Goal: Task Accomplishment & Management: Use online tool/utility

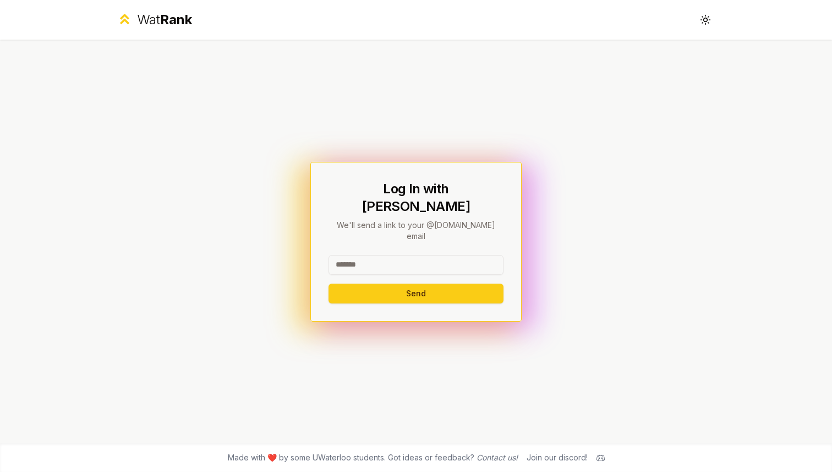
click at [378, 255] on input at bounding box center [415, 265] width 175 height 20
click at [328, 283] on button "Send" at bounding box center [415, 293] width 175 height 20
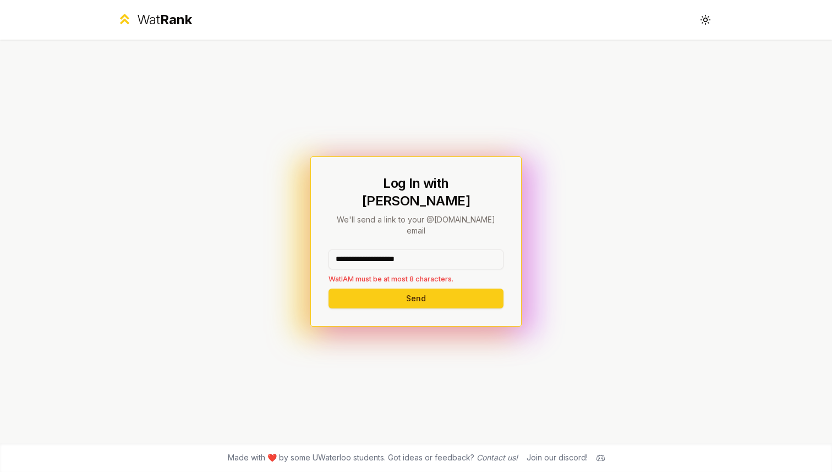
drag, startPoint x: 455, startPoint y: 249, endPoint x: 380, endPoint y: 249, distance: 75.4
click at [380, 249] on input "**********" at bounding box center [415, 259] width 175 height 20
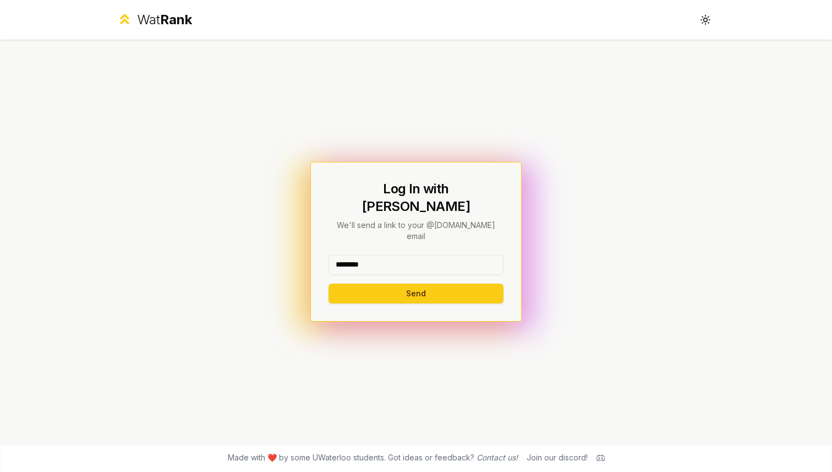
type input "********"
click at [328, 283] on button "Send" at bounding box center [415, 293] width 175 height 20
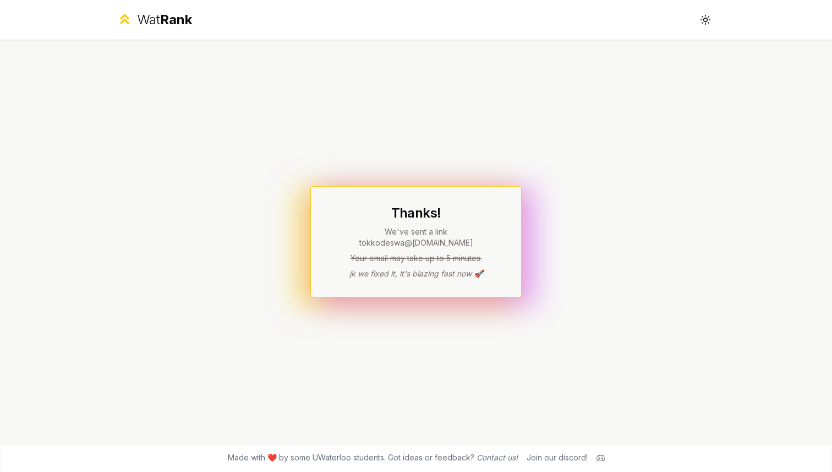
click at [413, 325] on div "Thanks! We've sent a link to kkodeswa @uwaterloo.ca Your email may take up to 5…" at bounding box center [416, 241] width 634 height 403
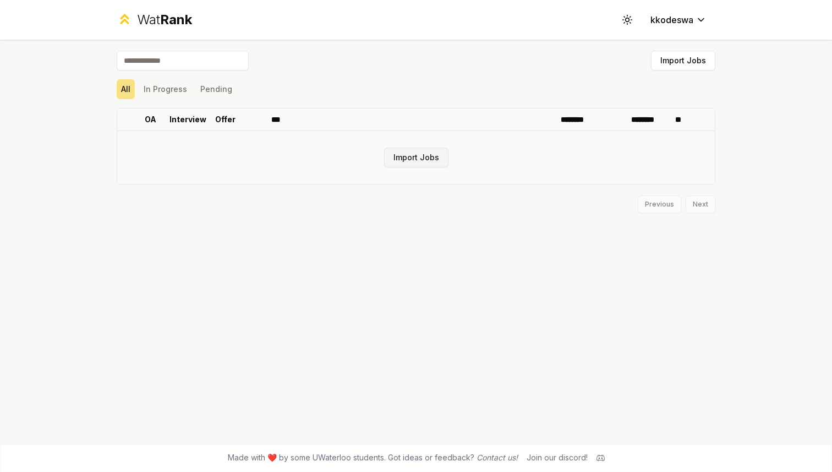
click at [428, 156] on button "Import Jobs" at bounding box center [416, 157] width 64 height 20
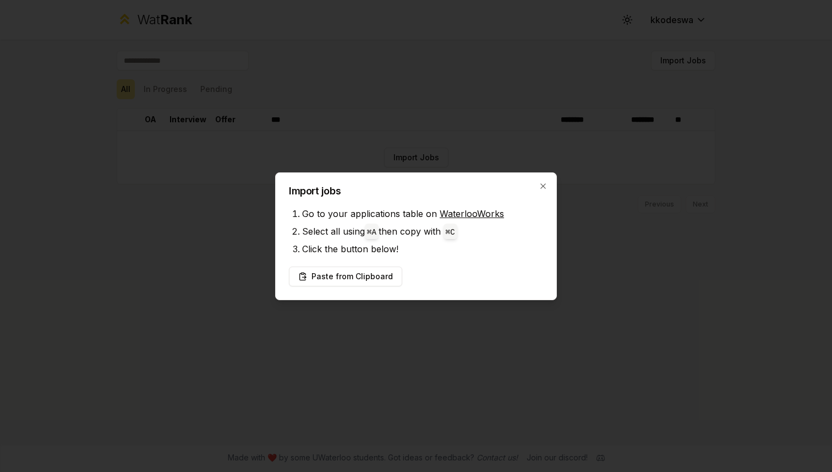
click at [544, 191] on div "Import jobs Go to your applications table on WaterlooWorks Select all using ⌘ A…" at bounding box center [416, 236] width 282 height 128
click at [543, 186] on icon "button" at bounding box center [542, 185] width 5 height 5
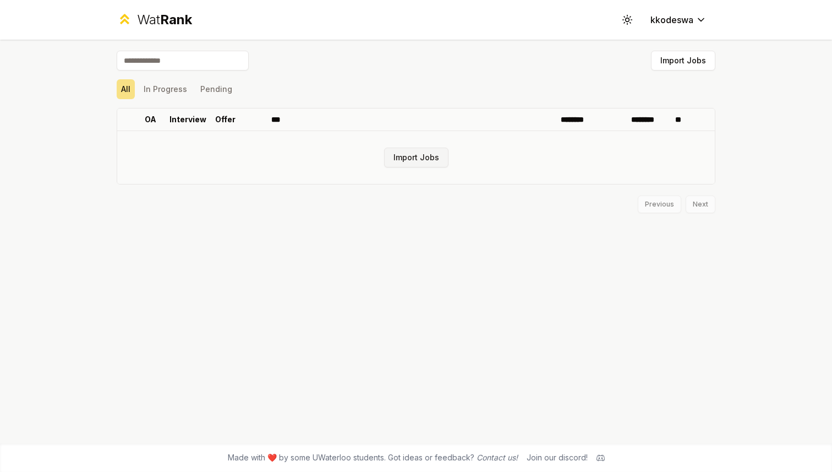
click at [408, 154] on button "Import Jobs" at bounding box center [416, 157] width 64 height 20
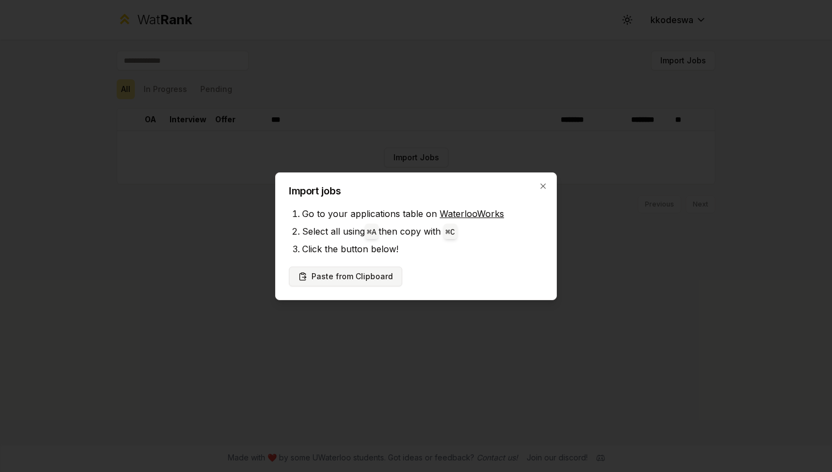
click at [364, 276] on button "Paste from Clipboard" at bounding box center [345, 276] width 113 height 20
click at [358, 273] on button "Paste from Clipboard" at bounding box center [345, 276] width 113 height 20
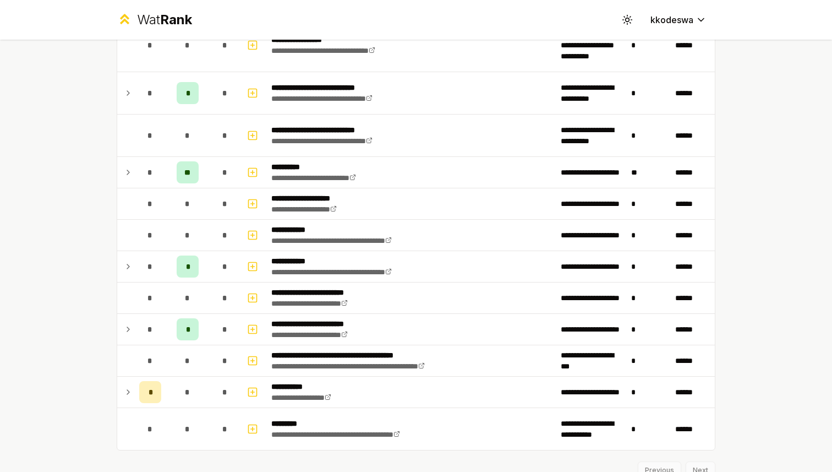
scroll to position [1349, 0]
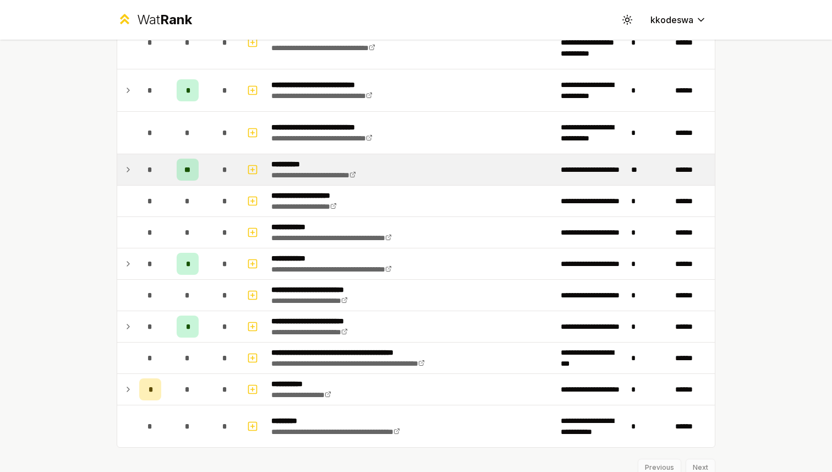
click at [196, 177] on div "**" at bounding box center [188, 169] width 22 height 22
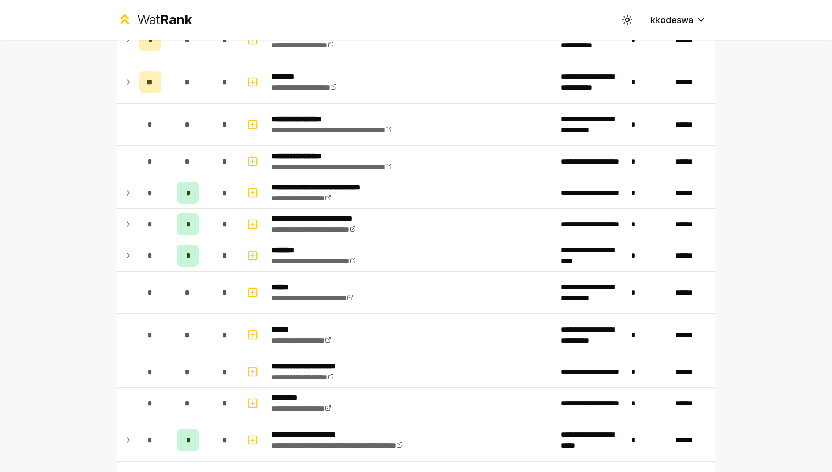
scroll to position [1115, 0]
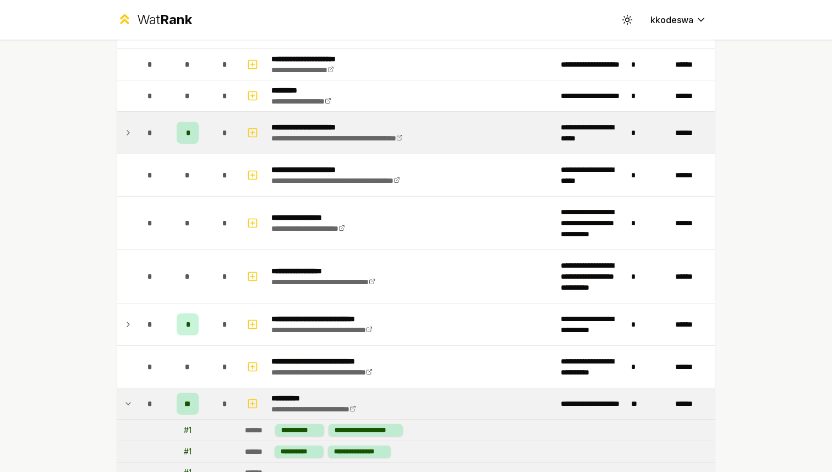
click at [131, 135] on icon at bounding box center [128, 132] width 9 height 13
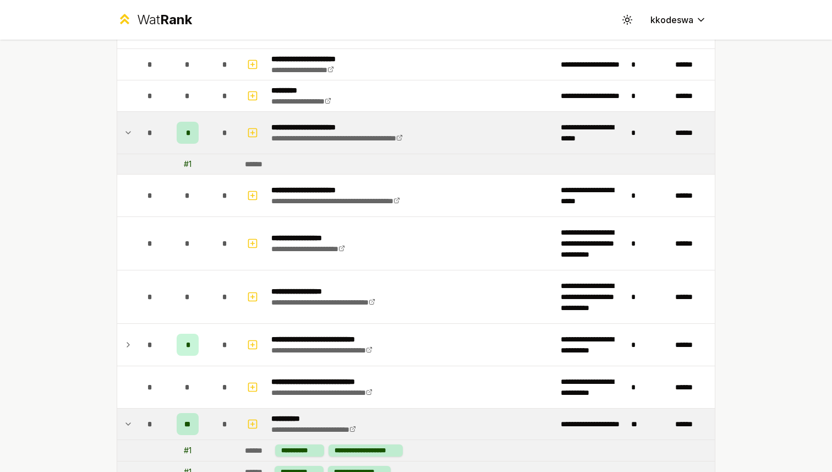
click at [130, 135] on icon at bounding box center [128, 132] width 9 height 13
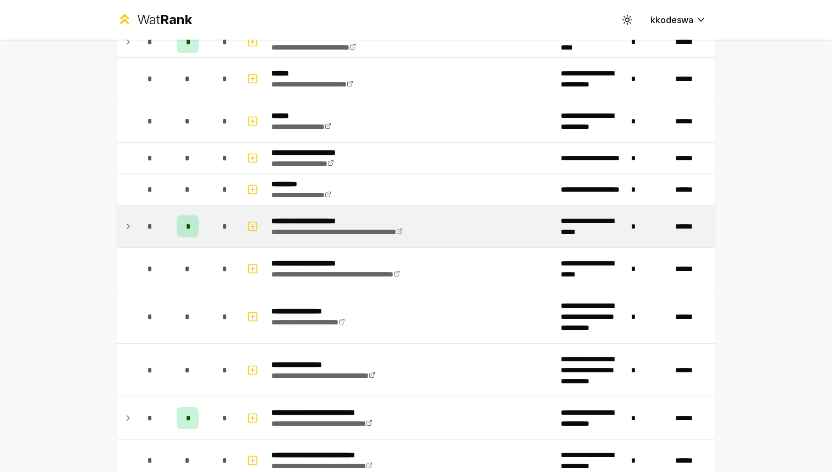
scroll to position [929, 0]
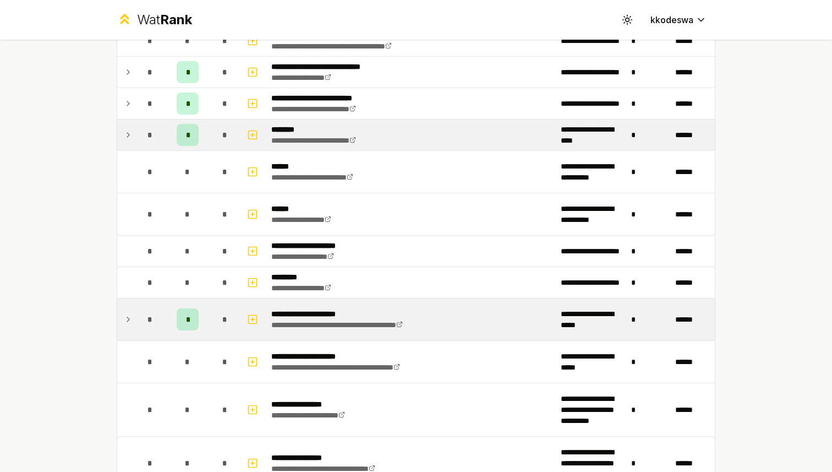
click at [131, 133] on icon at bounding box center [128, 134] width 9 height 13
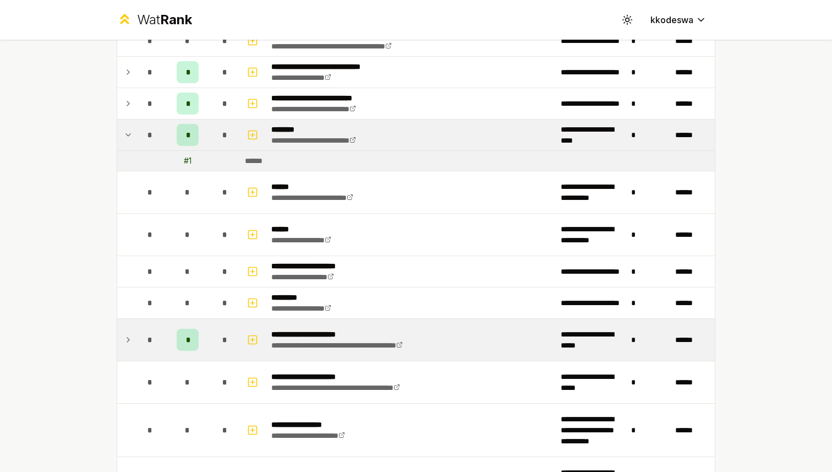
click at [131, 133] on icon at bounding box center [128, 134] width 9 height 13
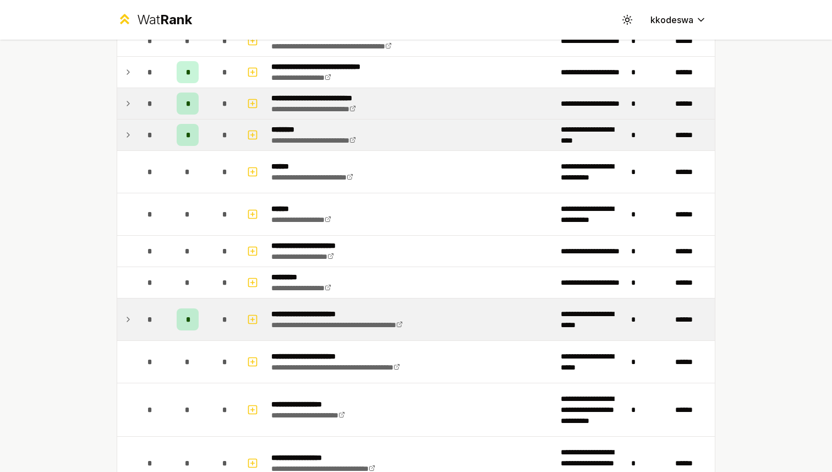
click at [131, 115] on td at bounding box center [126, 103] width 18 height 31
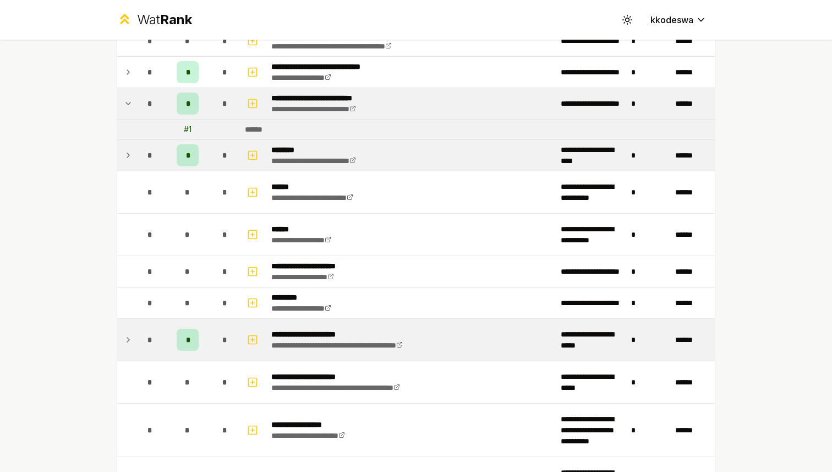
click at [131, 111] on td at bounding box center [126, 103] width 18 height 31
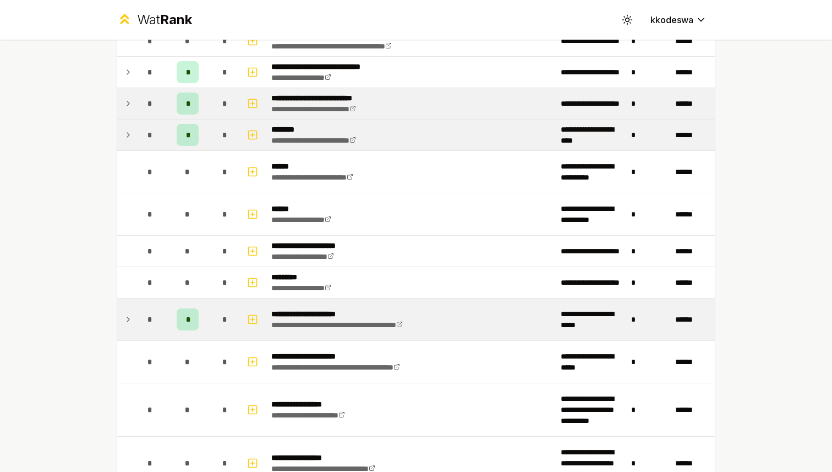
click at [131, 89] on td at bounding box center [126, 103] width 18 height 31
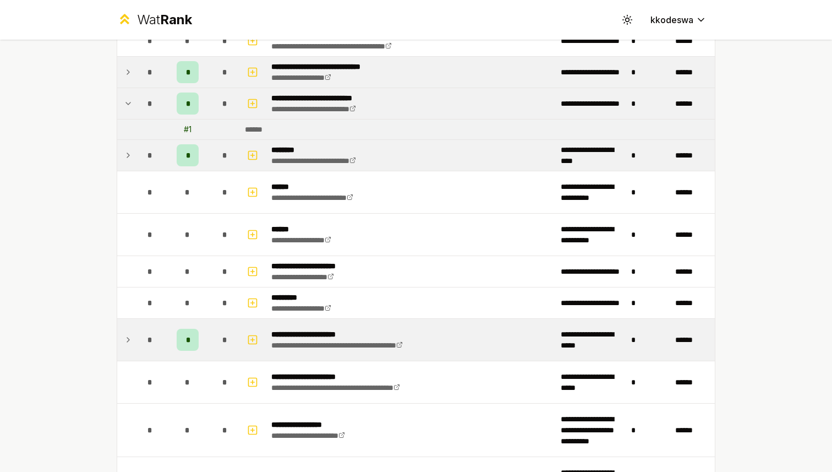
click at [131, 76] on icon at bounding box center [128, 71] width 9 height 13
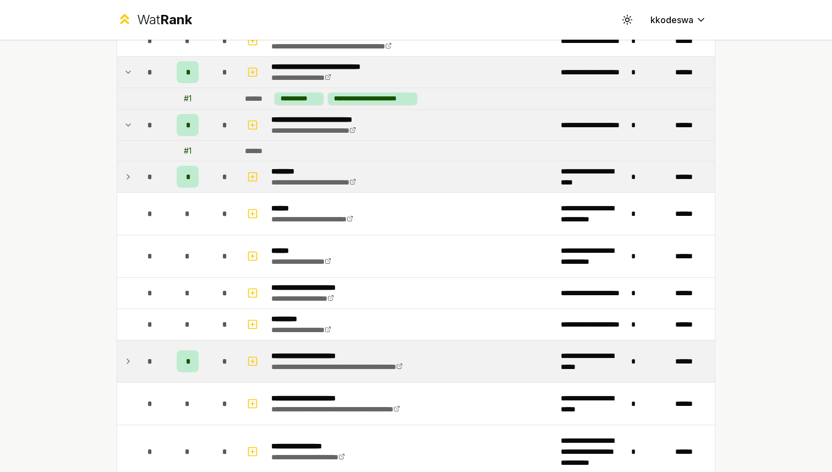
click at [131, 116] on td at bounding box center [126, 124] width 18 height 31
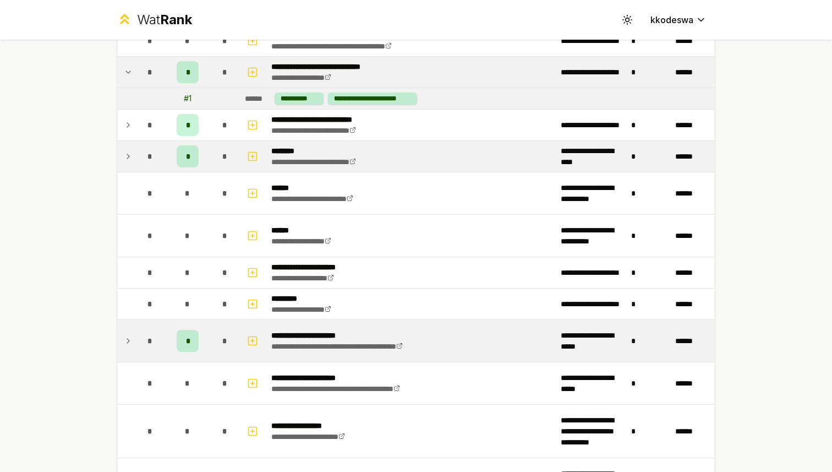
click at [133, 81] on td at bounding box center [126, 72] width 18 height 31
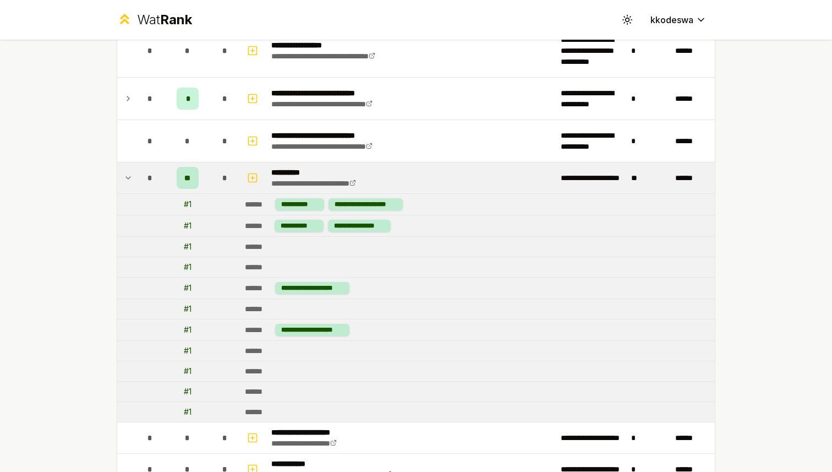
scroll to position [1354, 0]
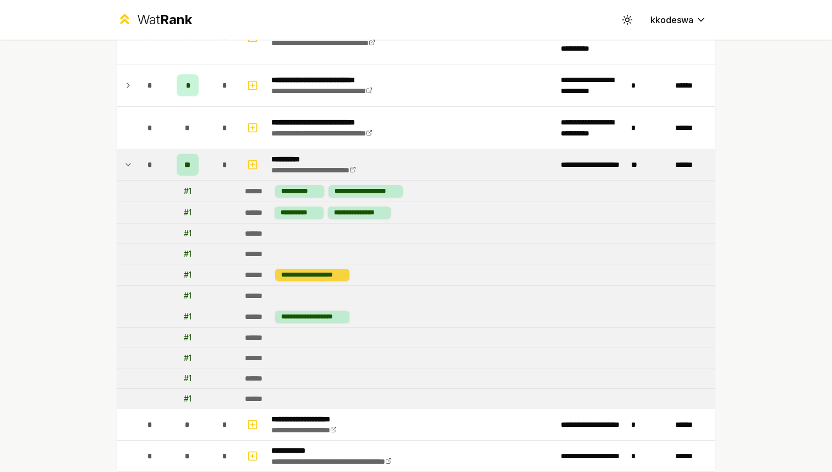
click at [332, 272] on div "**********" at bounding box center [312, 275] width 74 height 12
click at [319, 316] on div "**********" at bounding box center [312, 316] width 74 height 12
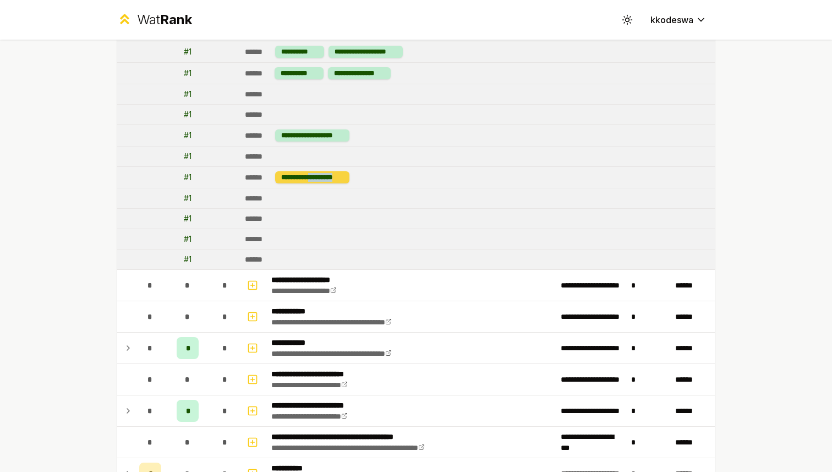
scroll to position [1553, 0]
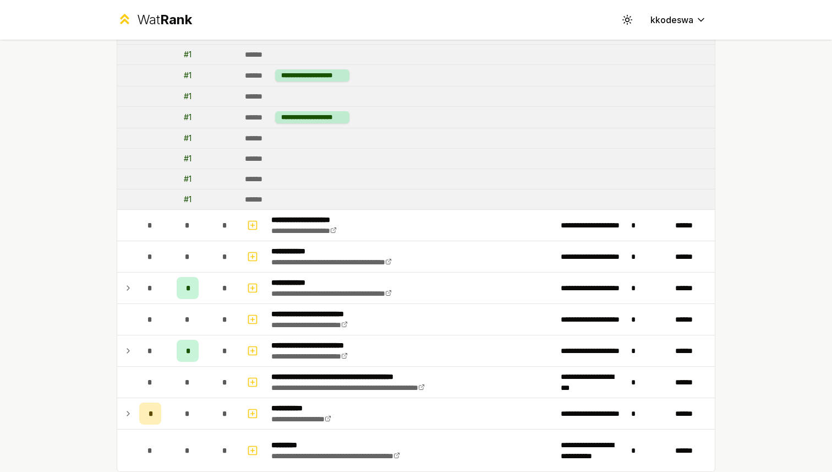
click at [53, 251] on div "**********" at bounding box center [416, 236] width 832 height 472
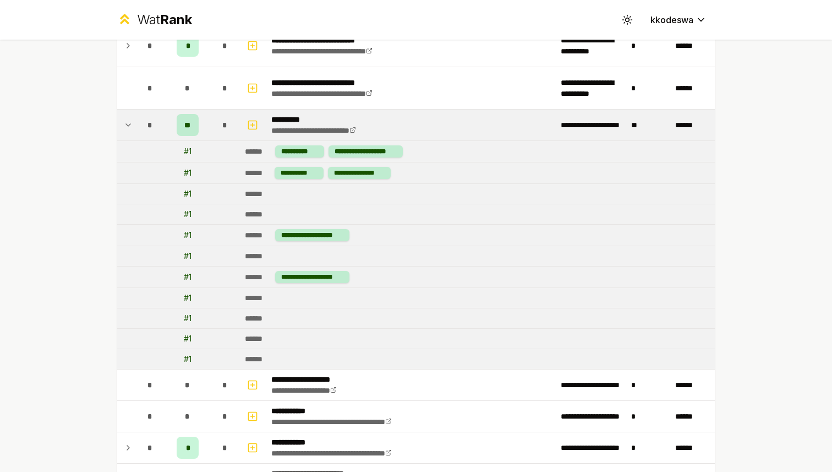
scroll to position [1393, 0]
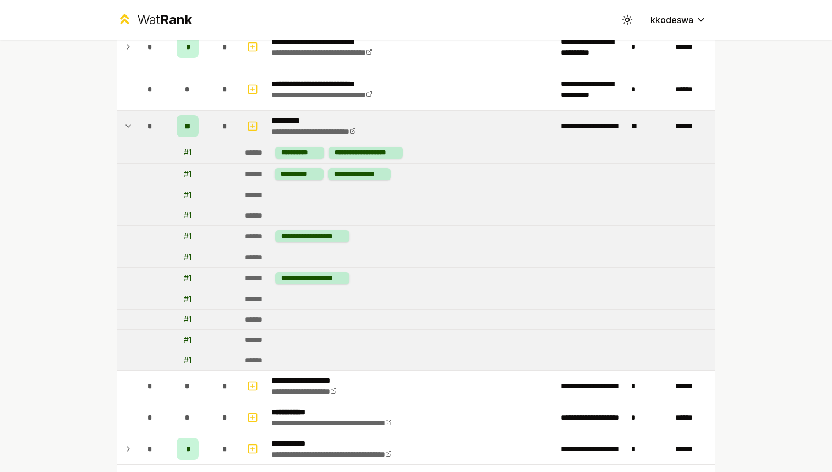
click at [130, 126] on icon at bounding box center [128, 125] width 9 height 13
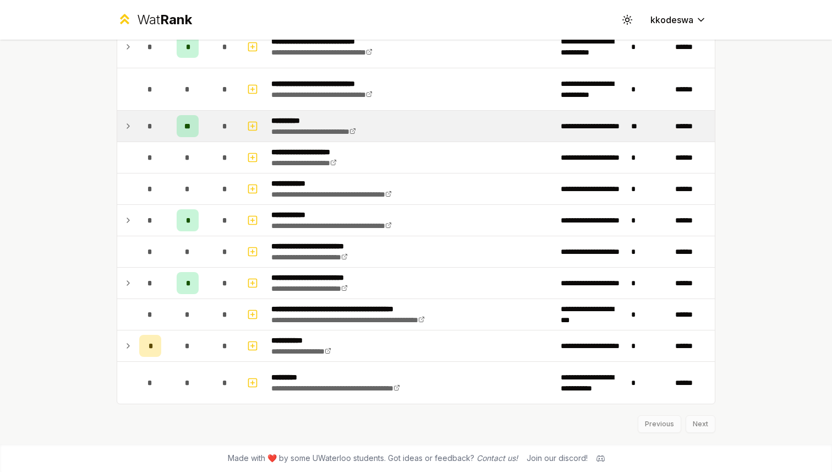
click at [94, 175] on div "**********" at bounding box center [416, 236] width 832 height 472
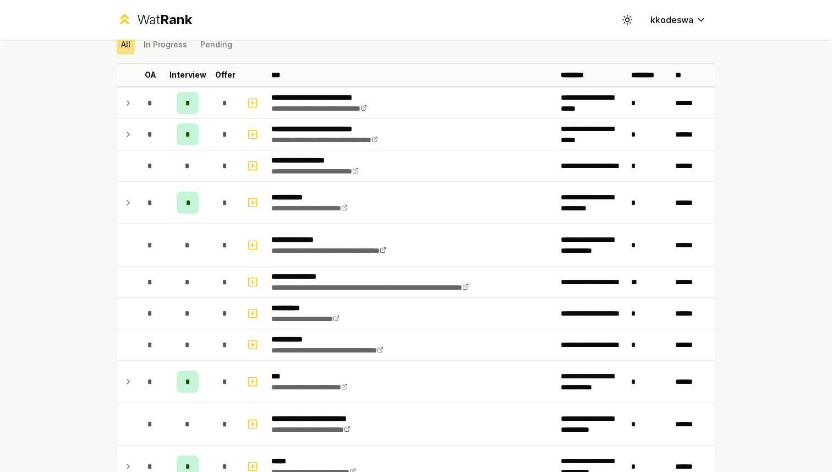
scroll to position [0, 0]
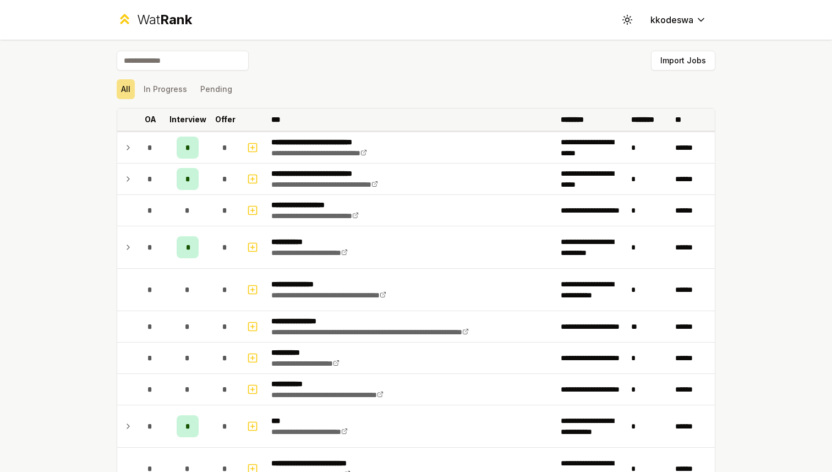
click at [196, 118] on p "Interview" at bounding box center [187, 119] width 37 height 11
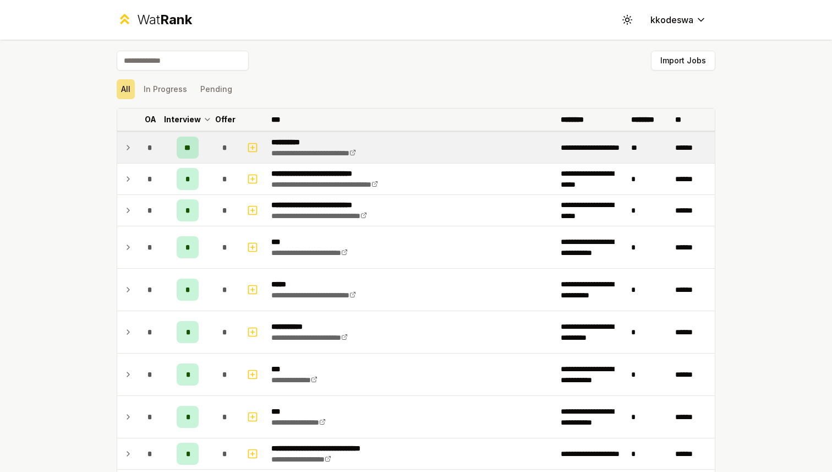
click at [196, 118] on p "Interview" at bounding box center [182, 119] width 37 height 11
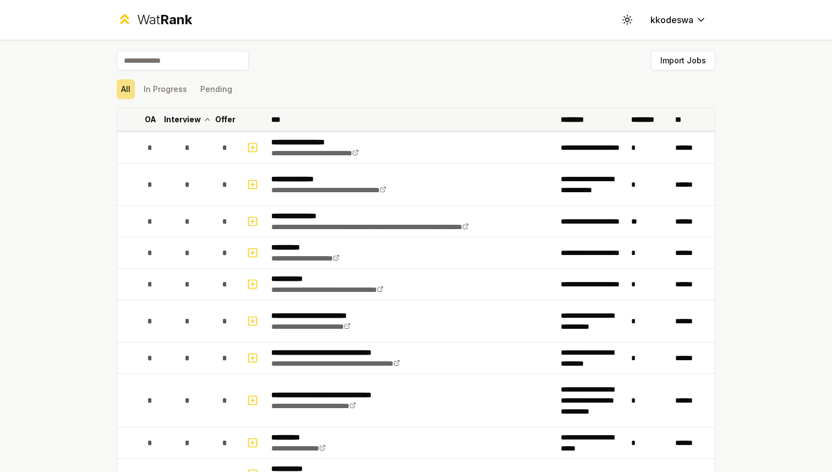
click at [196, 118] on p "Interview" at bounding box center [182, 119] width 37 height 11
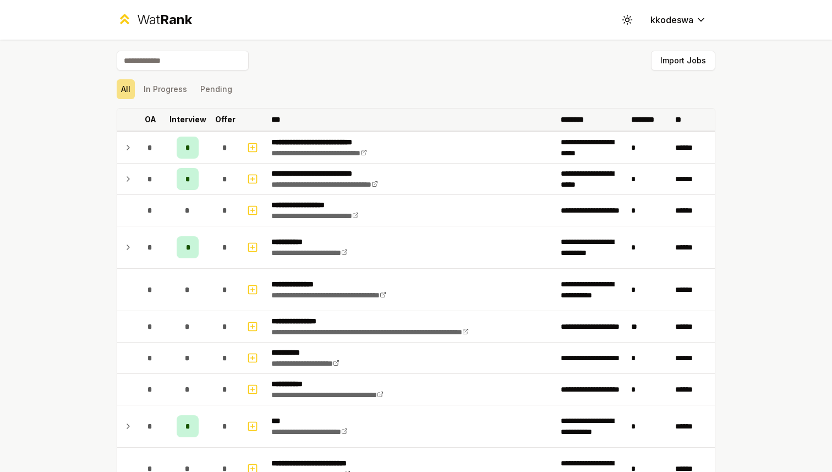
click at [196, 118] on p "Interview" at bounding box center [187, 119] width 37 height 11
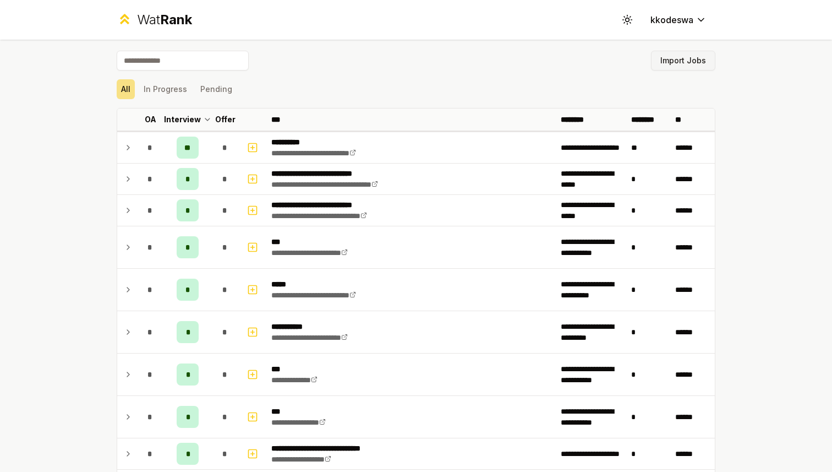
click at [688, 59] on button "Import Jobs" at bounding box center [683, 61] width 64 height 20
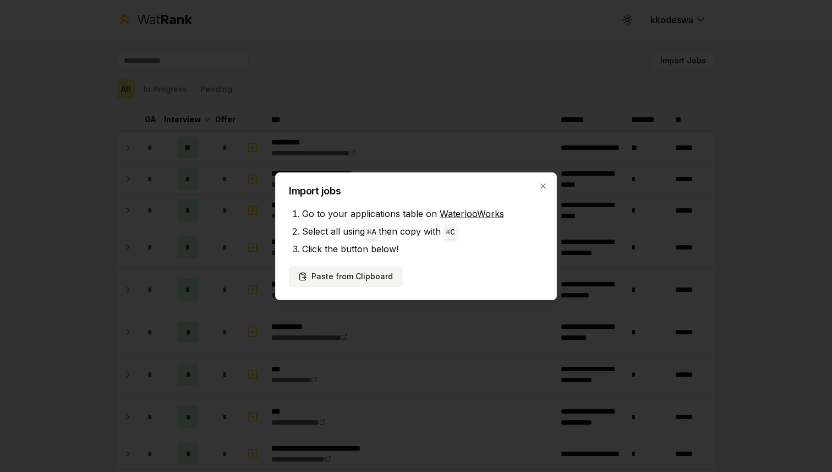
click at [350, 274] on button "Paste from Clipboard" at bounding box center [345, 276] width 113 height 20
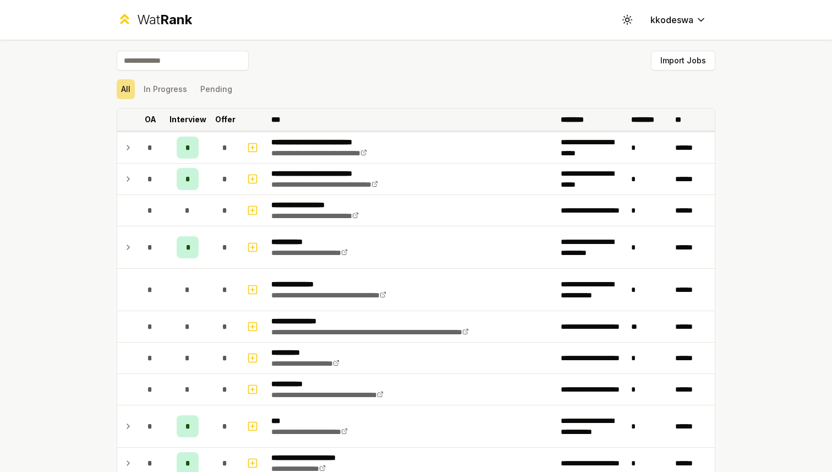
click at [199, 121] on p "Interview" at bounding box center [187, 119] width 37 height 11
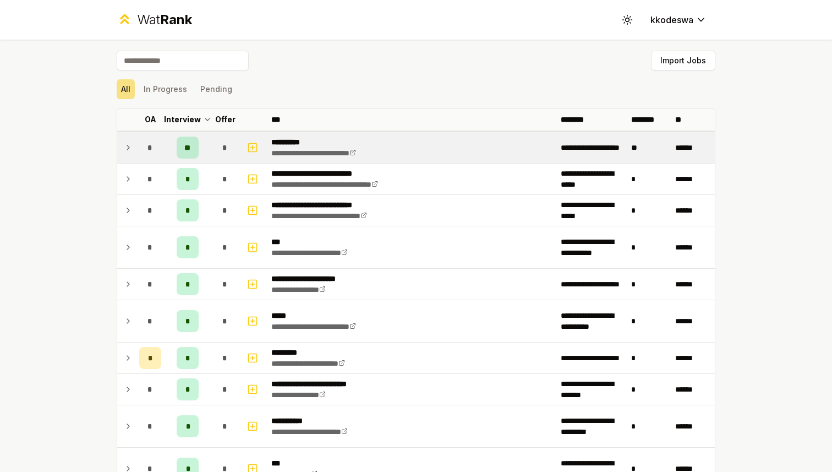
click at [191, 154] on div "**" at bounding box center [188, 147] width 22 height 22
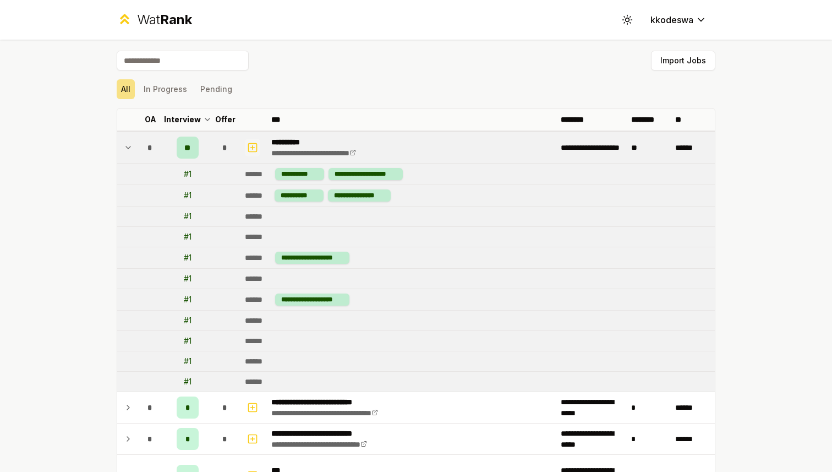
click at [255, 144] on icon "button" at bounding box center [252, 147] width 11 height 13
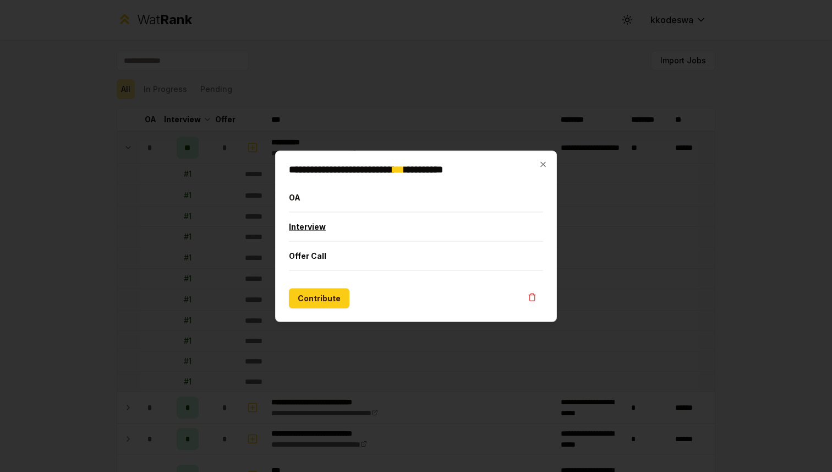
click at [342, 226] on button "Interview" at bounding box center [416, 226] width 254 height 29
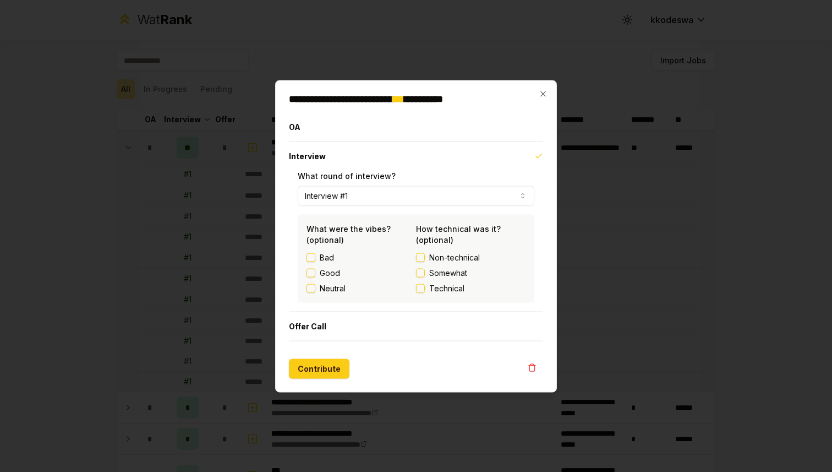
click at [366, 195] on button "Interview #1" at bounding box center [416, 195] width 237 height 20
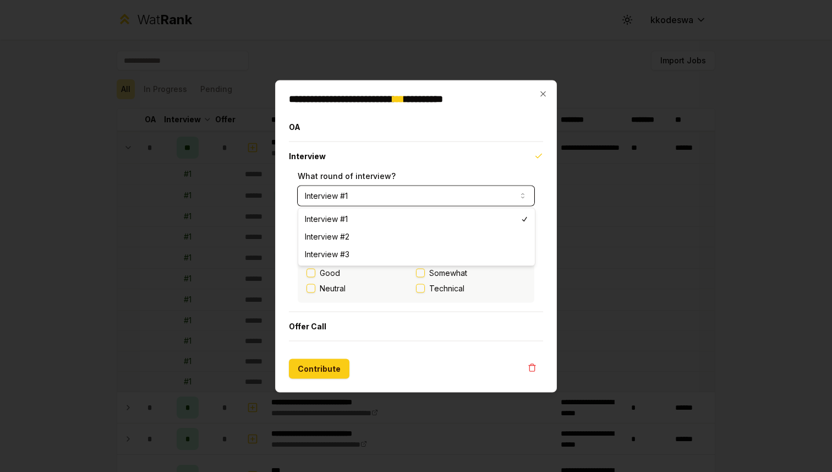
click at [366, 195] on button "Interview #1" at bounding box center [416, 195] width 237 height 20
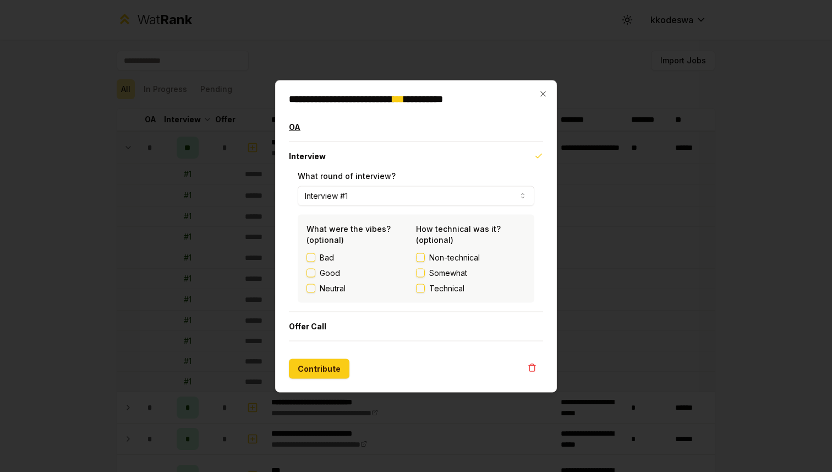
click at [338, 132] on button "OA" at bounding box center [416, 126] width 254 height 29
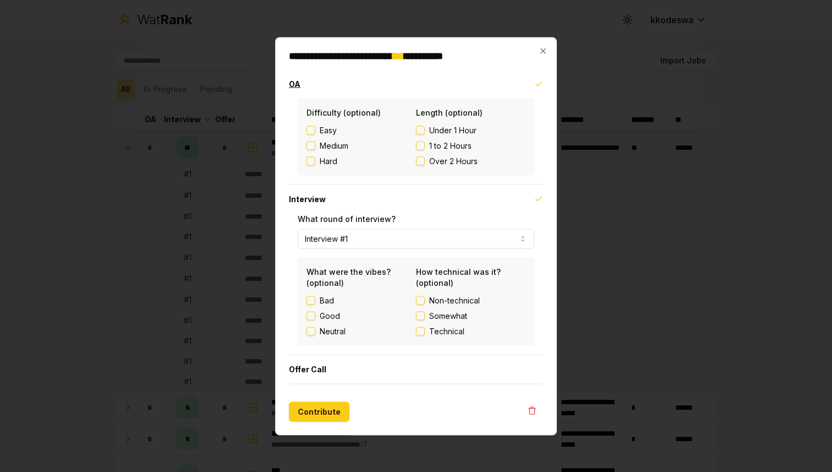
click at [349, 77] on button "OA" at bounding box center [416, 83] width 254 height 29
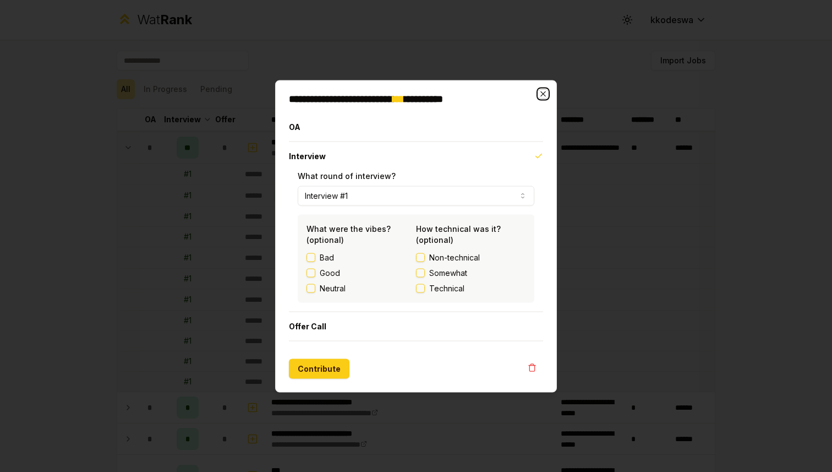
click at [545, 93] on icon "button" at bounding box center [543, 93] width 9 height 9
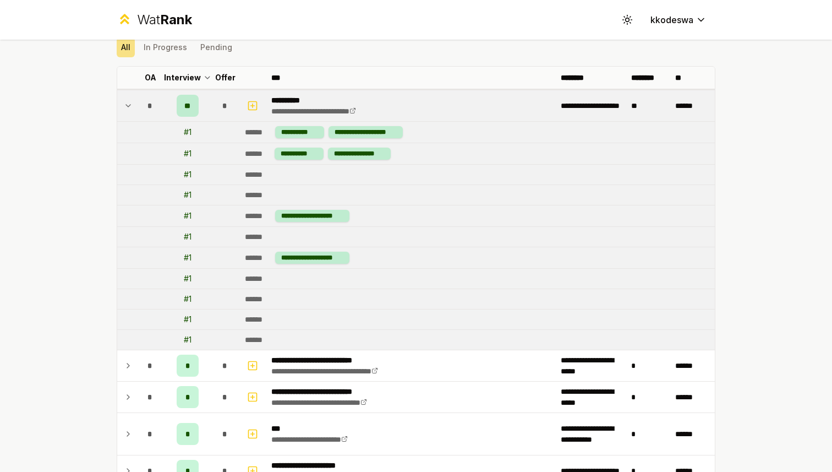
scroll to position [23, 0]
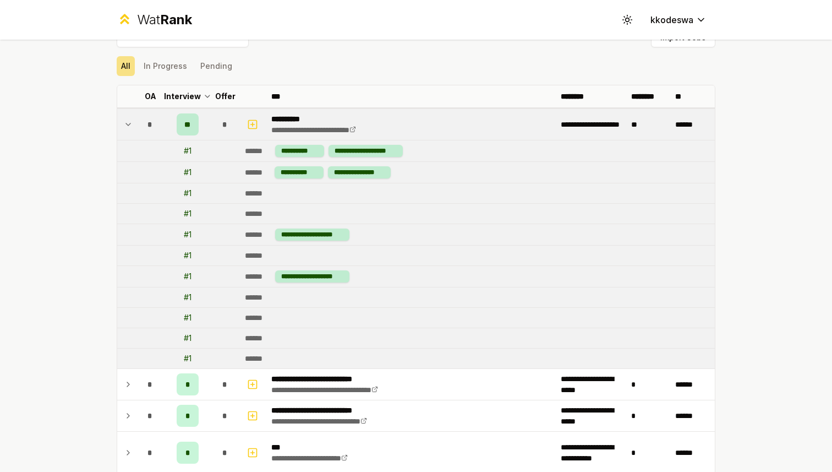
click at [374, 182] on td "**********" at bounding box center [477, 172] width 474 height 21
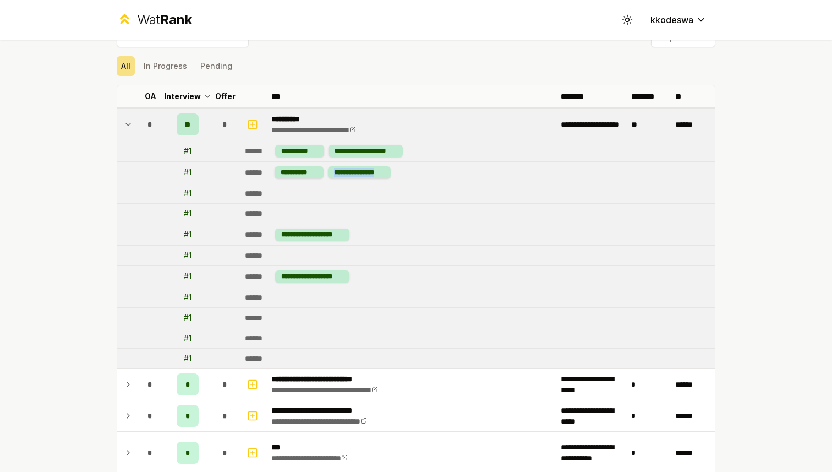
click at [374, 182] on td "**********" at bounding box center [477, 172] width 474 height 21
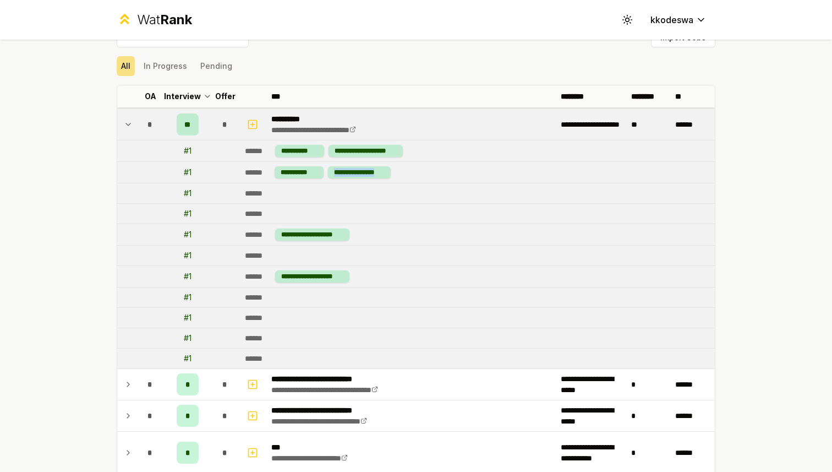
click at [374, 182] on td "**********" at bounding box center [477, 172] width 474 height 21
click at [374, 189] on td "******" at bounding box center [477, 193] width 474 height 20
click at [256, 124] on rect "button" at bounding box center [253, 124] width 8 height 8
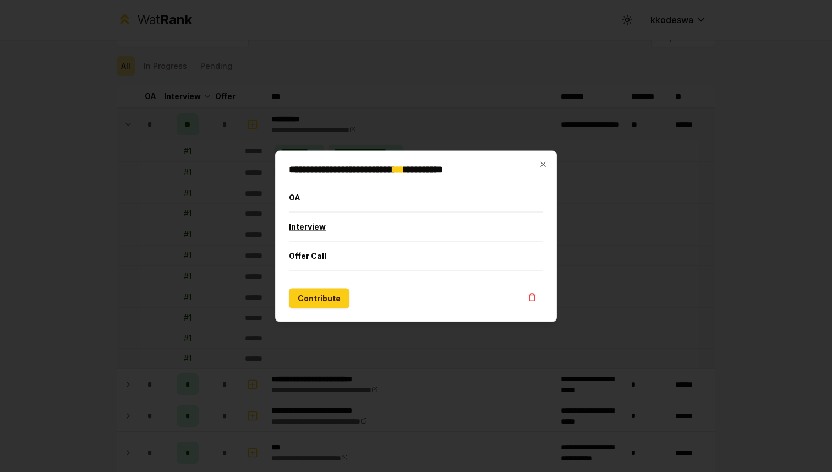
click at [317, 226] on button "Interview" at bounding box center [416, 226] width 254 height 29
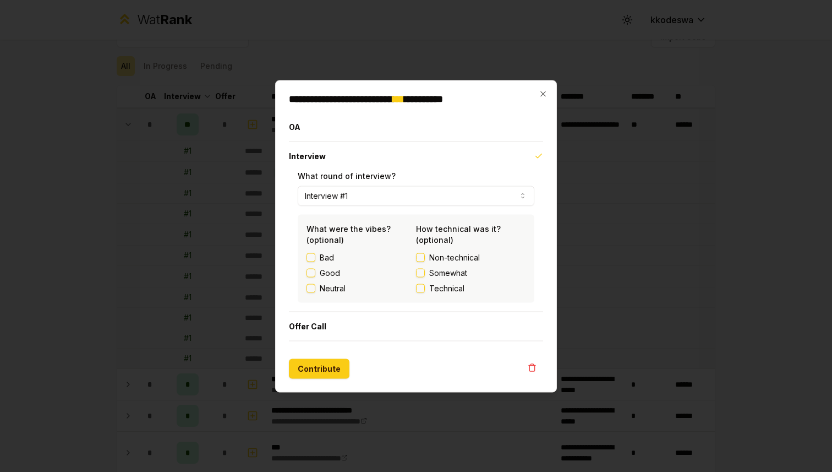
click at [328, 271] on label "Good" at bounding box center [330, 272] width 20 height 11
click at [315, 271] on button "Good" at bounding box center [310, 272] width 9 height 9
click at [458, 275] on span "Somewhat" at bounding box center [448, 272] width 38 height 11
click at [425, 275] on button "Somewhat" at bounding box center [420, 272] width 9 height 9
click at [458, 275] on span "Somewhat" at bounding box center [448, 272] width 38 height 11
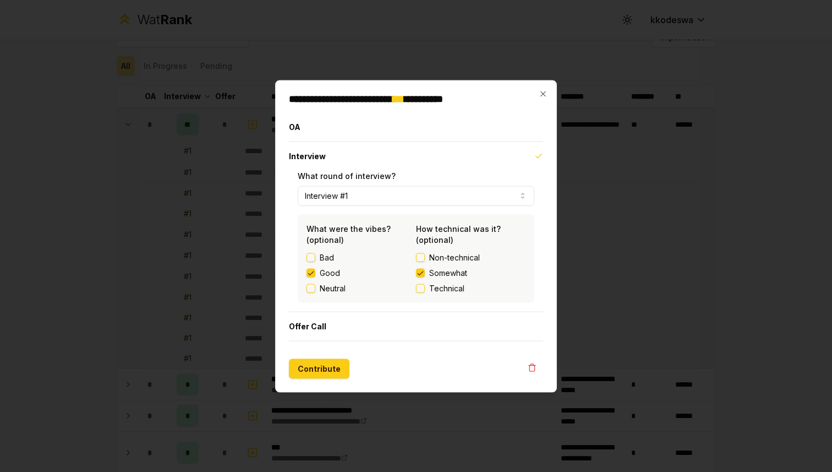
click at [425, 275] on button "Somewhat" at bounding box center [420, 272] width 9 height 9
click at [345, 274] on div "Good" at bounding box center [360, 272] width 109 height 11
click at [334, 274] on label "Good" at bounding box center [330, 272] width 20 height 11
click at [315, 274] on button "Good" at bounding box center [310, 272] width 9 height 9
click at [545, 95] on icon "button" at bounding box center [543, 93] width 9 height 9
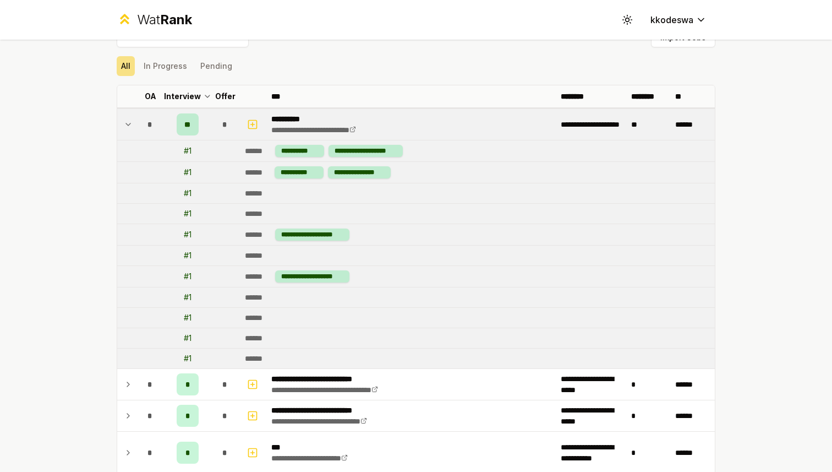
click at [123, 121] on td at bounding box center [126, 124] width 18 height 31
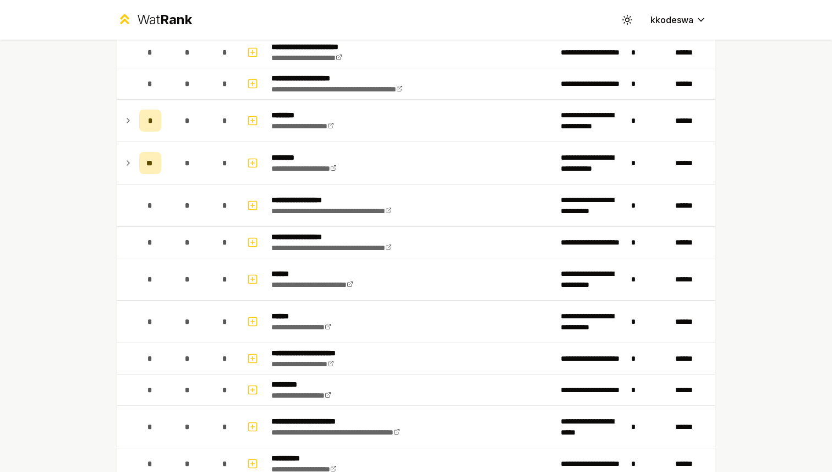
scroll to position [1093, 0]
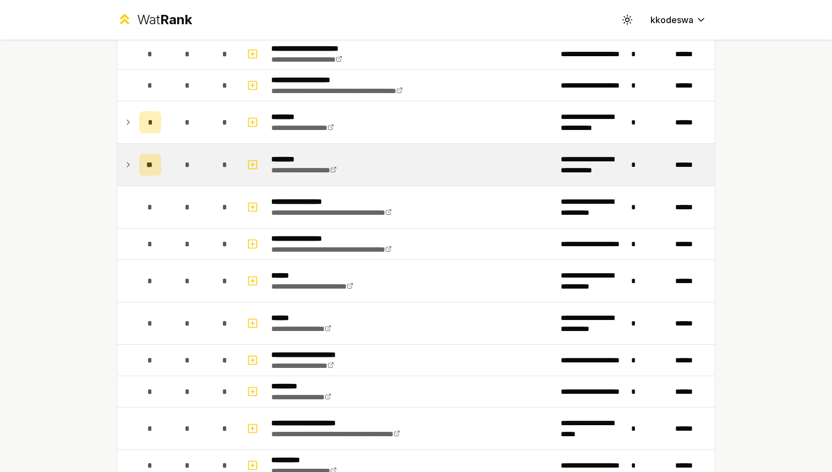
click at [135, 166] on td "**" at bounding box center [150, 165] width 31 height 42
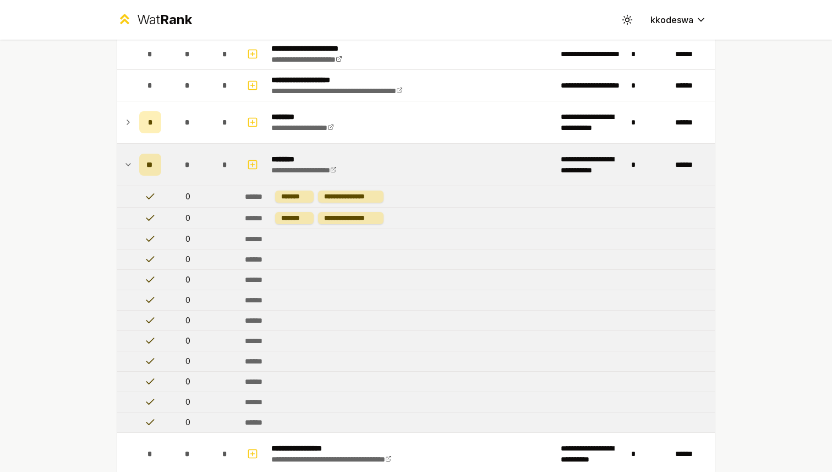
click at [134, 165] on td at bounding box center [126, 165] width 18 height 42
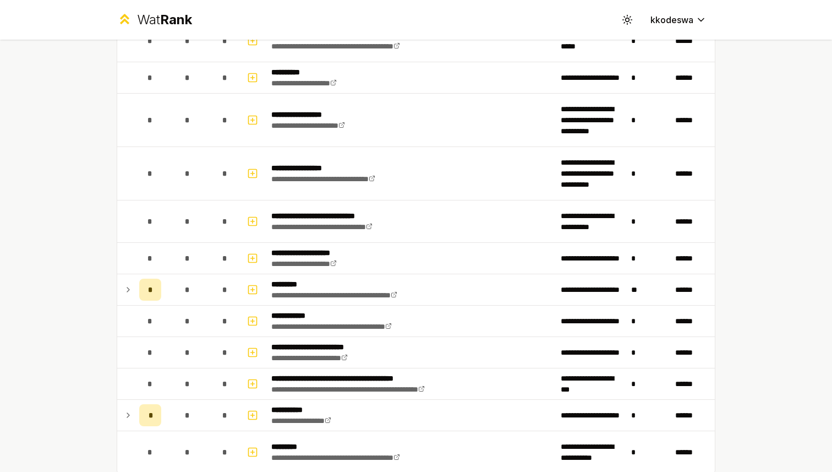
scroll to position [1499, 0]
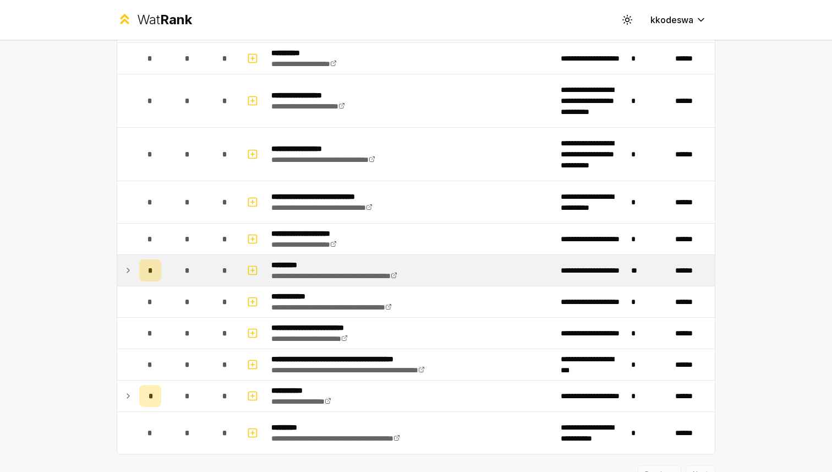
click at [124, 269] on icon at bounding box center [128, 270] width 9 height 13
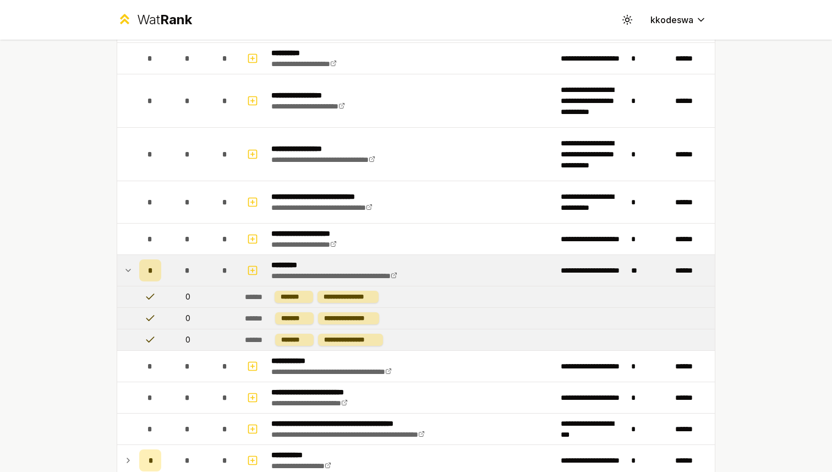
click at [127, 269] on icon at bounding box center [128, 270] width 9 height 13
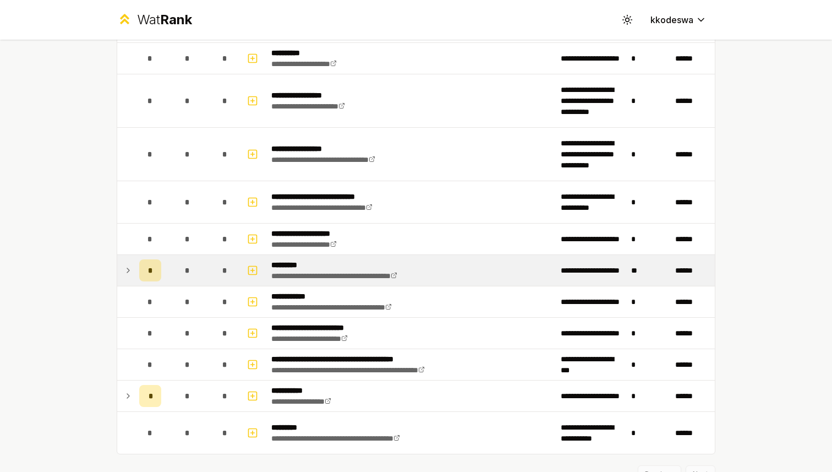
click at [127, 269] on icon at bounding box center [128, 270] width 9 height 13
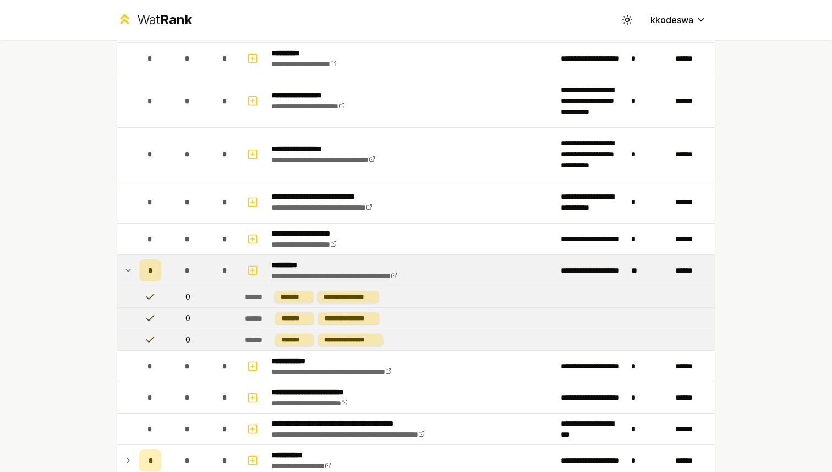
click at [127, 270] on icon at bounding box center [128, 270] width 9 height 13
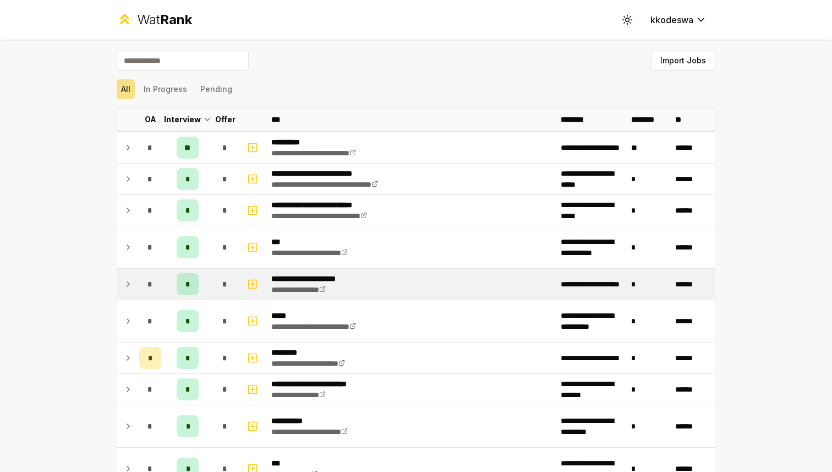
scroll to position [12, 0]
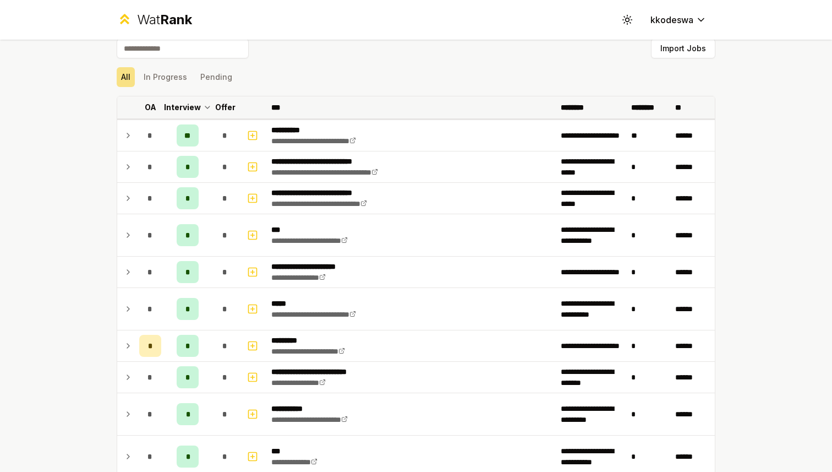
click at [203, 111] on icon at bounding box center [207, 107] width 9 height 13
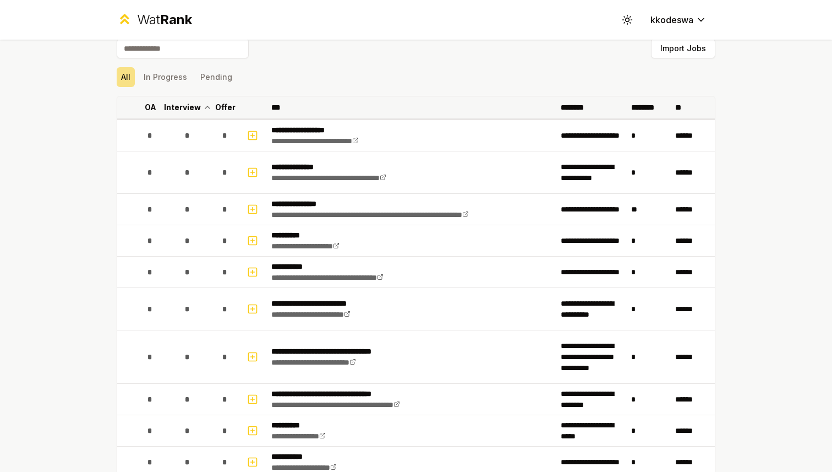
click at [203, 109] on icon at bounding box center [207, 107] width 9 height 13
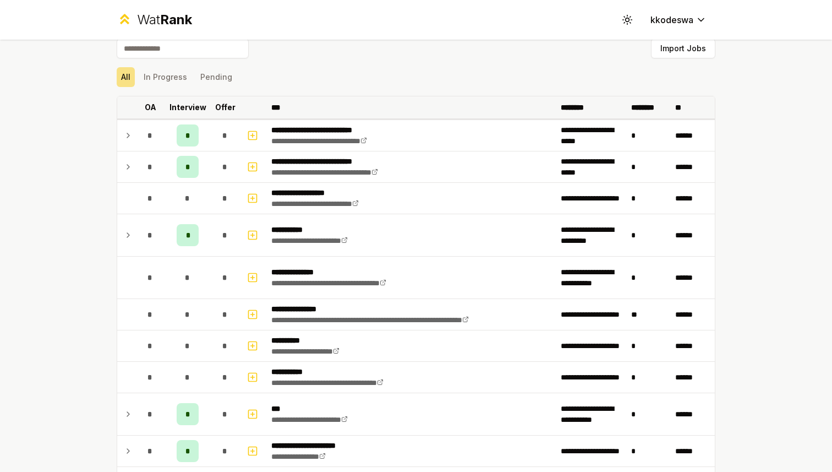
click at [202, 109] on p "Interview" at bounding box center [187, 107] width 37 height 11
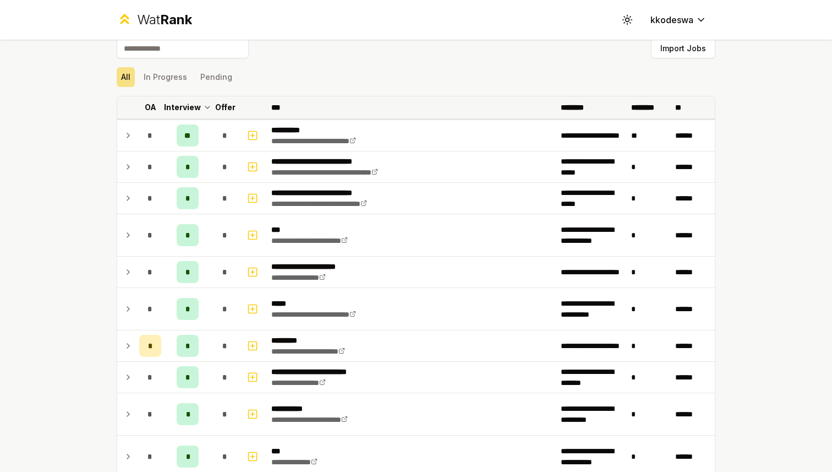
click at [203, 109] on icon at bounding box center [207, 107] width 9 height 13
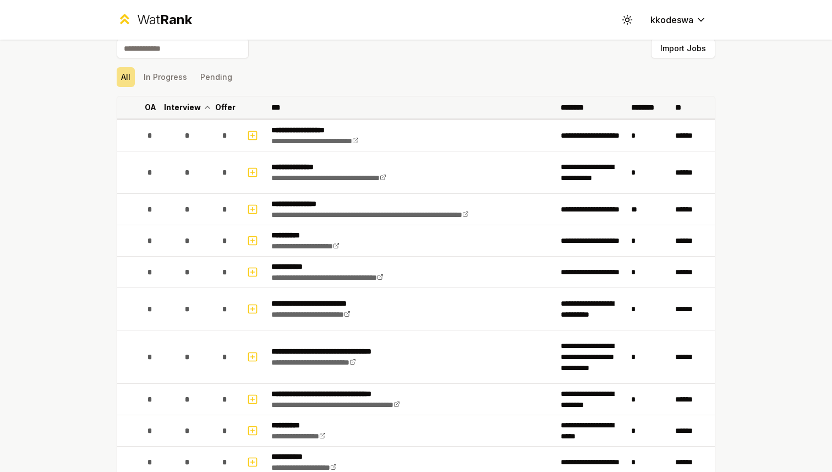
click at [203, 109] on icon at bounding box center [207, 107] width 9 height 13
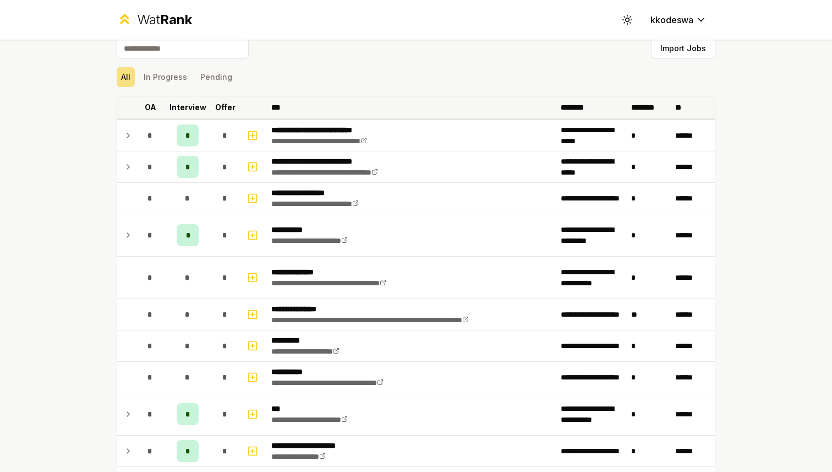
click at [202, 109] on p "Interview" at bounding box center [187, 107] width 37 height 11
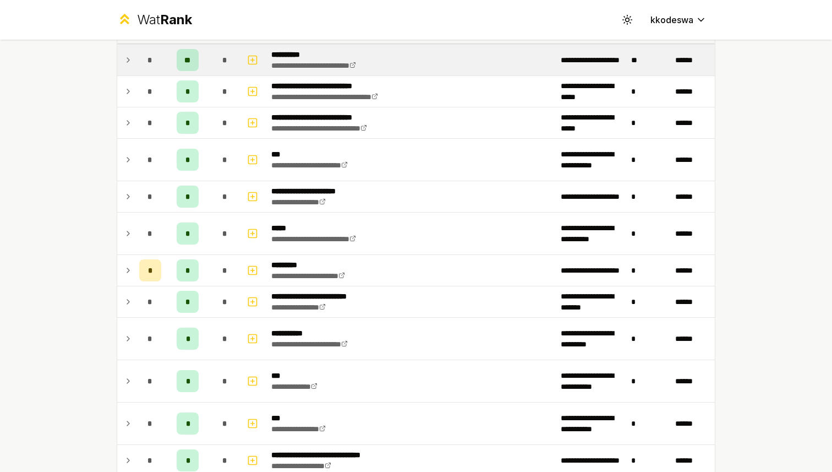
scroll to position [0, 0]
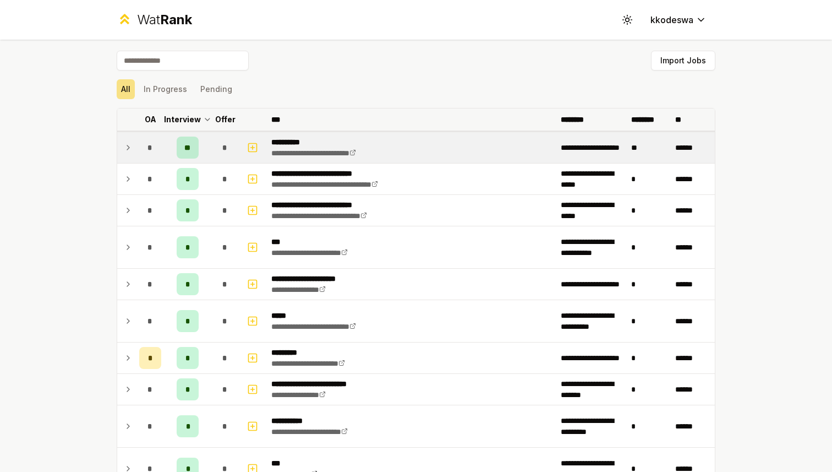
click at [189, 145] on span "**" at bounding box center [187, 147] width 7 height 11
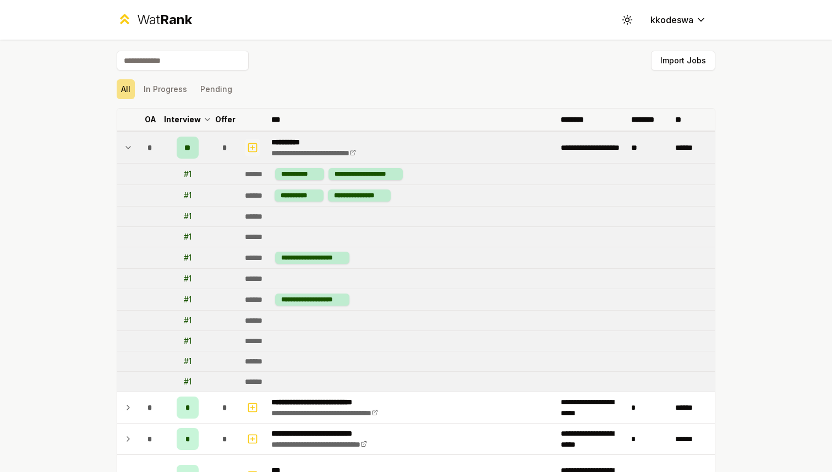
click at [258, 143] on icon "button" at bounding box center [252, 147] width 11 height 13
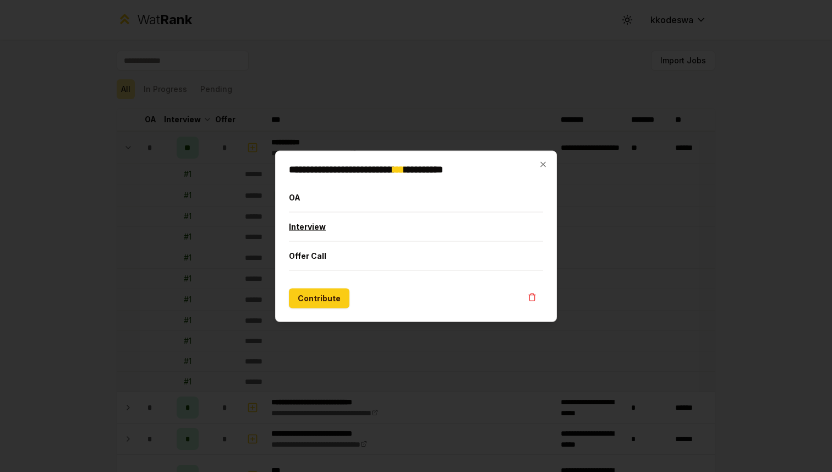
click at [330, 215] on button "Interview" at bounding box center [416, 226] width 254 height 29
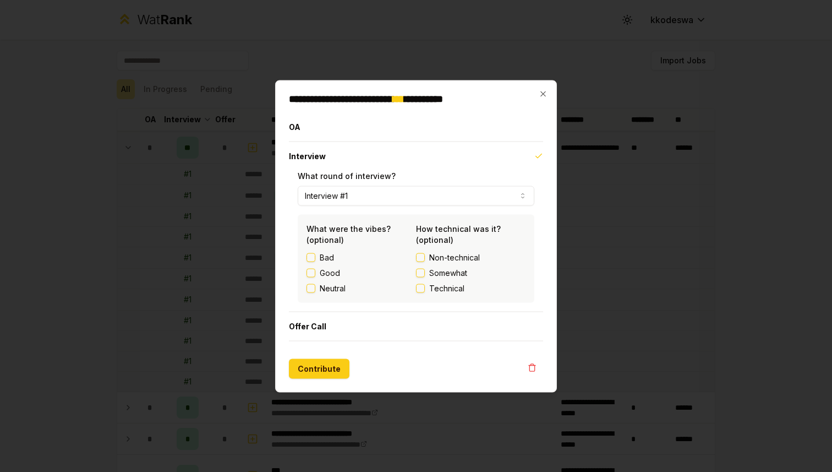
click at [329, 272] on label "Good" at bounding box center [330, 272] width 20 height 11
click at [315, 272] on button "Good" at bounding box center [310, 272] width 9 height 9
click at [355, 270] on div "Good" at bounding box center [360, 272] width 109 height 11
click at [337, 270] on label "Good" at bounding box center [330, 272] width 20 height 11
click at [315, 270] on button "Good" at bounding box center [310, 272] width 9 height 9
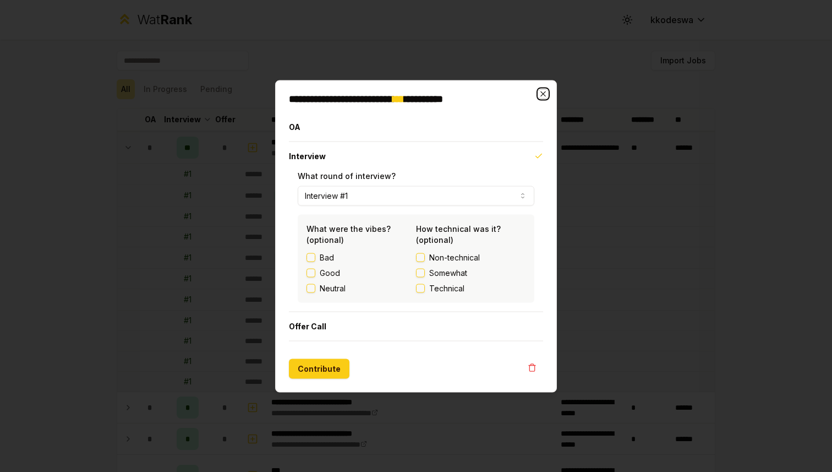
click at [543, 93] on icon "button" at bounding box center [542, 93] width 5 height 5
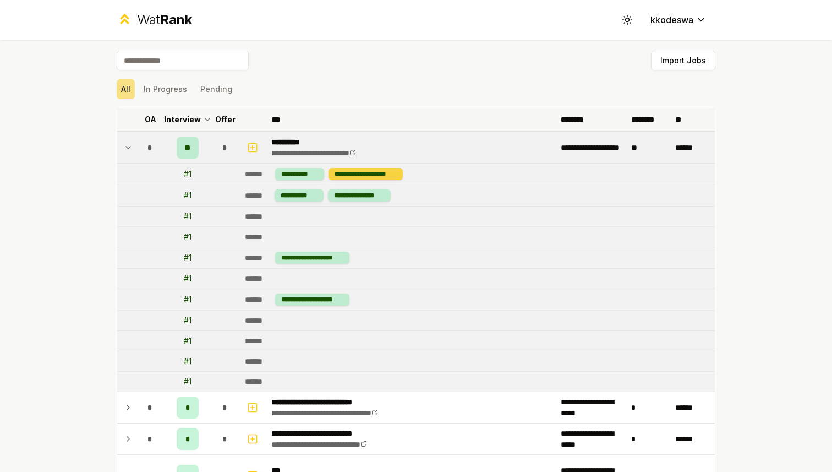
click at [361, 176] on div "**********" at bounding box center [365, 174] width 74 height 12
click at [347, 172] on div "**********" at bounding box center [365, 174] width 74 height 12
click at [188, 172] on div "# 1" at bounding box center [188, 173] width 8 height 11
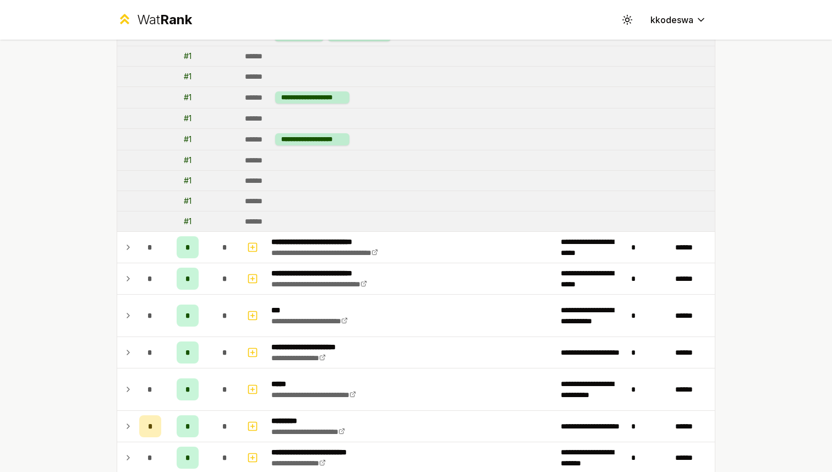
scroll to position [303, 0]
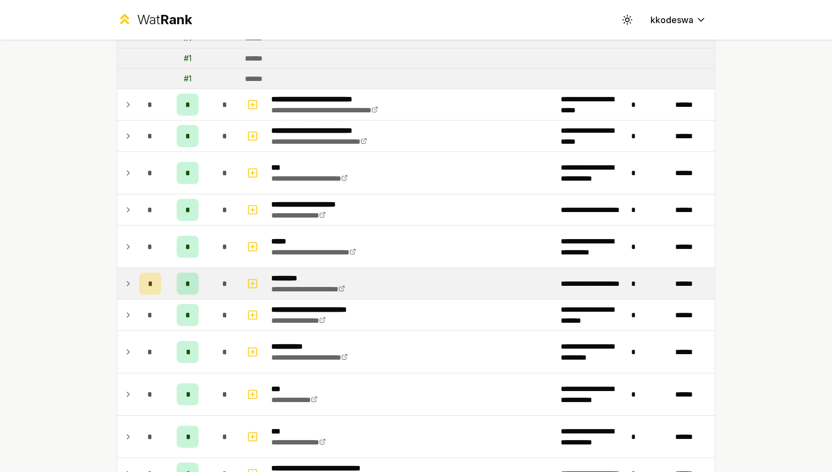
click at [129, 277] on icon at bounding box center [128, 283] width 9 height 13
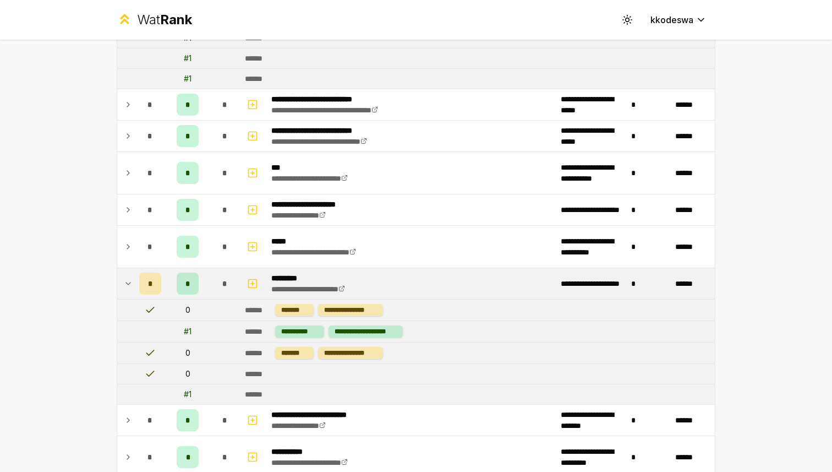
click at [129, 277] on icon at bounding box center [128, 283] width 9 height 13
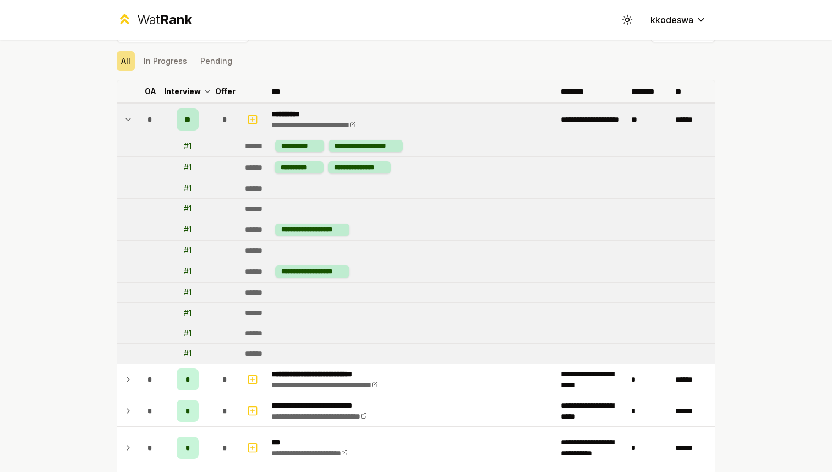
scroll to position [0, 0]
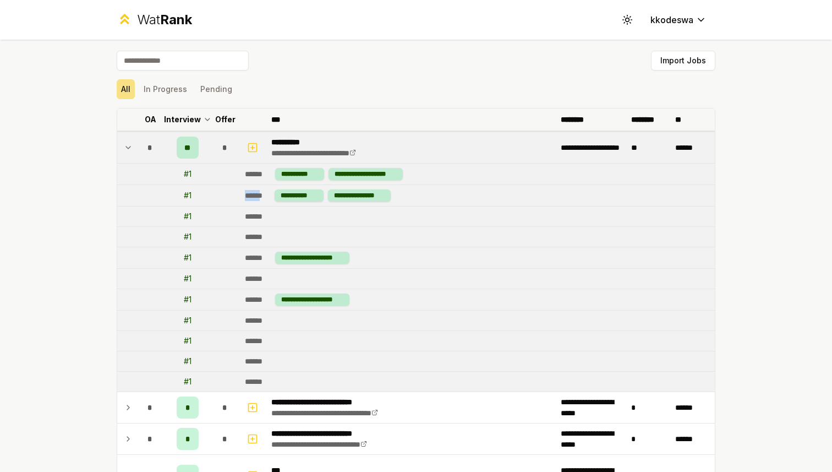
drag, startPoint x: 244, startPoint y: 195, endPoint x: 267, endPoint y: 194, distance: 23.1
click at [267, 194] on td "**********" at bounding box center [477, 195] width 474 height 21
drag, startPoint x: 247, startPoint y: 213, endPoint x: 307, endPoint y: 213, distance: 60.0
click at [303, 213] on td "******" at bounding box center [477, 216] width 474 height 20
drag, startPoint x: 241, startPoint y: 234, endPoint x: 335, endPoint y: 234, distance: 94.1
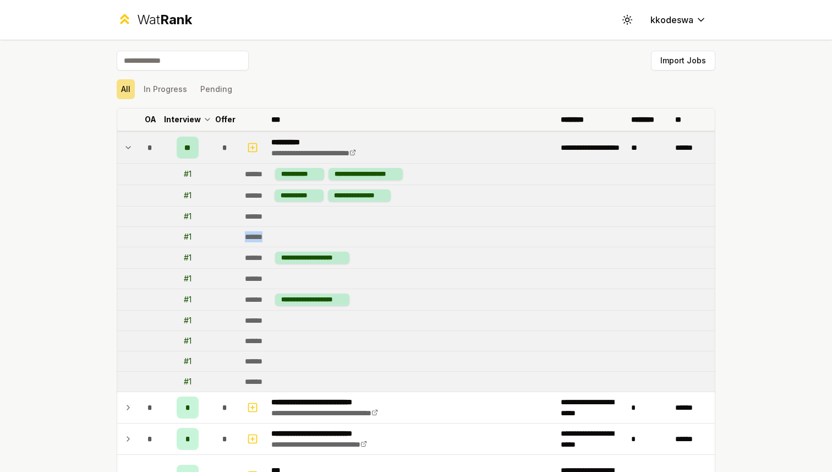
click at [335, 234] on td "******" at bounding box center [477, 237] width 474 height 20
drag, startPoint x: 250, startPoint y: 255, endPoint x: 275, endPoint y: 255, distance: 25.3
click at [275, 255] on td "**********" at bounding box center [477, 257] width 474 height 21
drag, startPoint x: 246, startPoint y: 300, endPoint x: 270, endPoint y: 300, distance: 23.7
click at [265, 300] on div "******" at bounding box center [258, 299] width 26 height 11
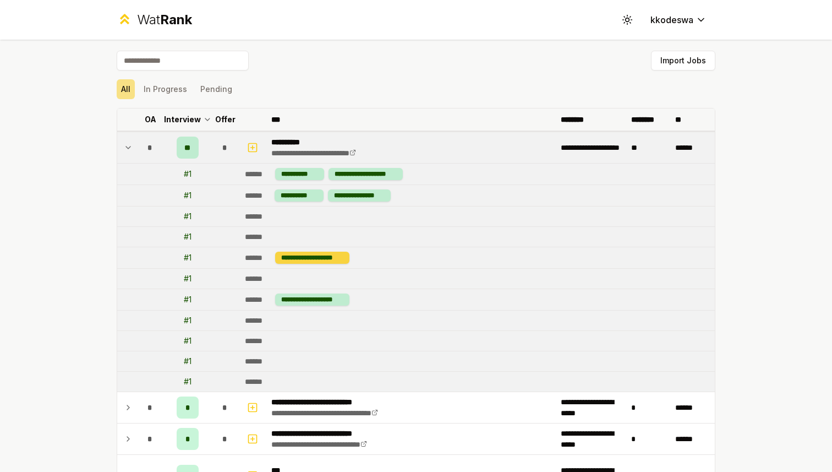
click at [302, 256] on div "**********" at bounding box center [312, 257] width 74 height 12
click at [414, 248] on td "**********" at bounding box center [477, 257] width 474 height 21
click at [248, 142] on icon "button" at bounding box center [252, 147] width 11 height 13
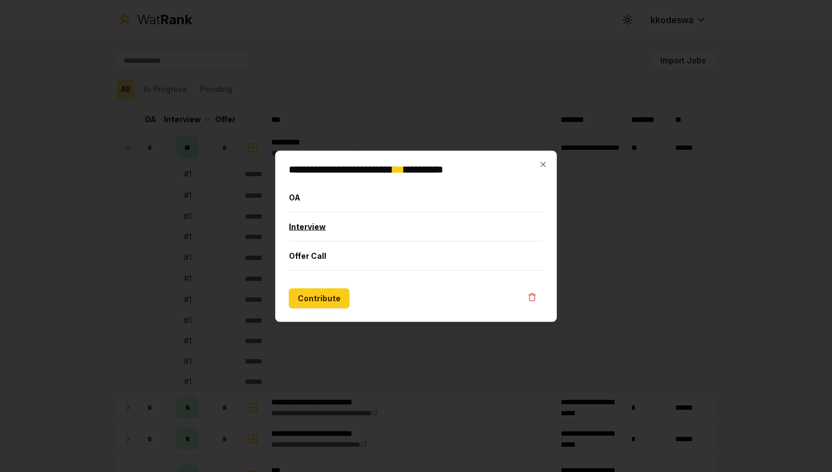
click at [357, 222] on button "Interview" at bounding box center [416, 226] width 254 height 29
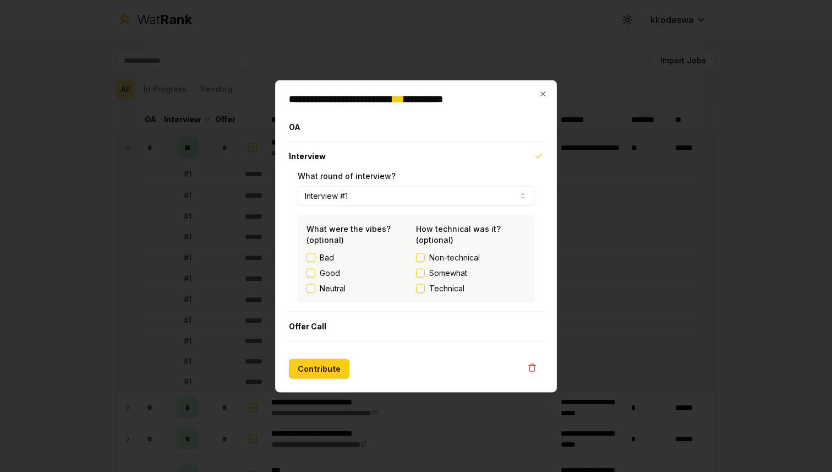
click at [329, 271] on label "Good" at bounding box center [330, 272] width 20 height 11
click at [315, 271] on button "Good" at bounding box center [310, 272] width 9 height 9
click at [454, 289] on span "Technical" at bounding box center [446, 287] width 35 height 11
click at [425, 289] on button "Technical" at bounding box center [420, 287] width 9 height 9
click at [384, 122] on button "OA" at bounding box center [416, 126] width 254 height 29
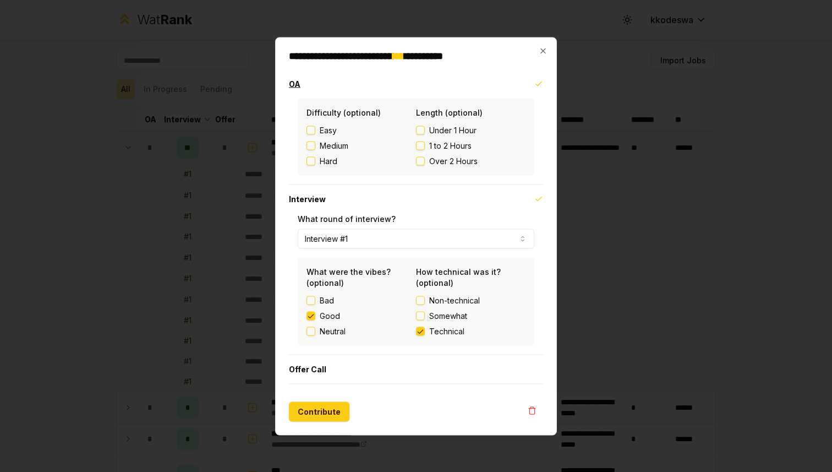
click at [343, 86] on button "OA" at bounding box center [416, 83] width 254 height 29
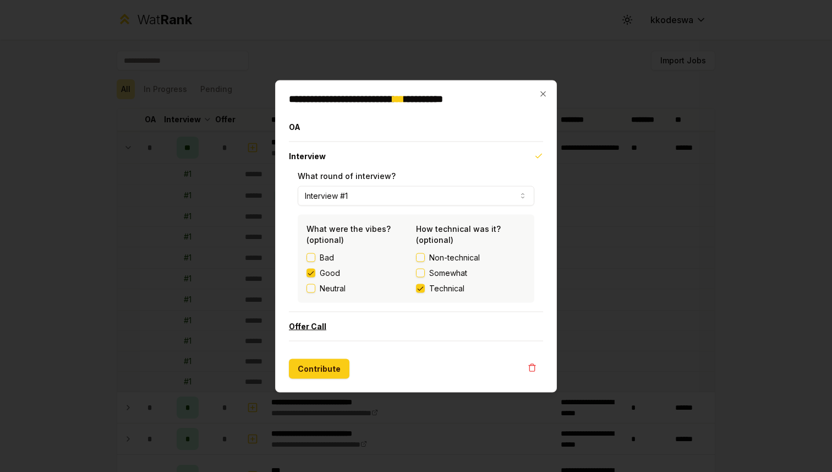
click at [311, 324] on button "Offer Call" at bounding box center [416, 325] width 254 height 29
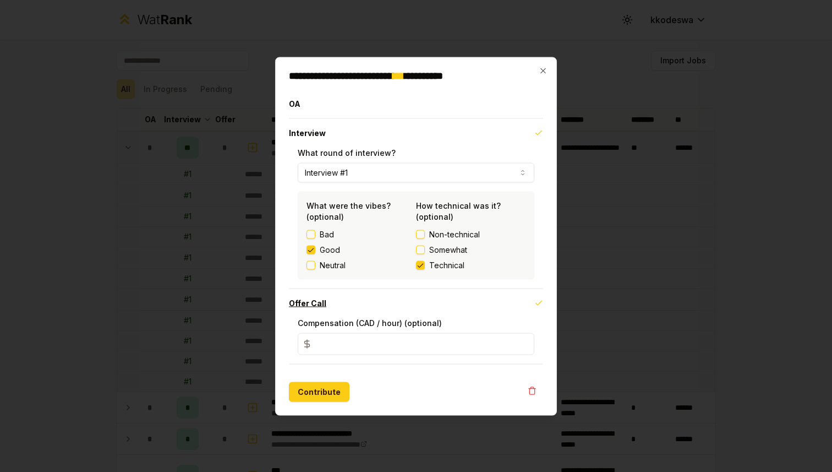
click at [332, 306] on button "Offer Call" at bounding box center [416, 302] width 254 height 29
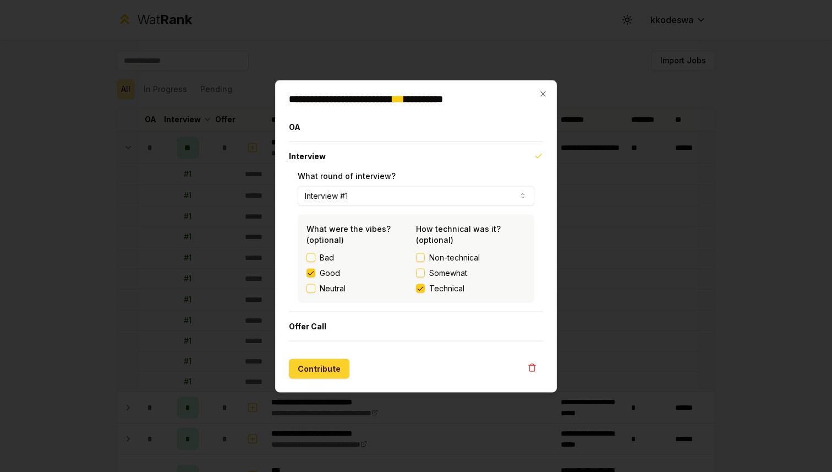
click at [318, 370] on button "Contribute" at bounding box center [319, 368] width 61 height 20
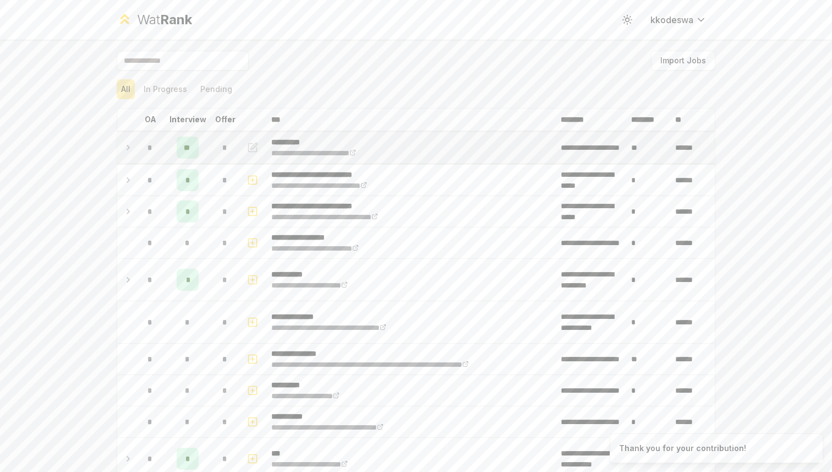
click at [179, 149] on div "**" at bounding box center [188, 147] width 22 height 22
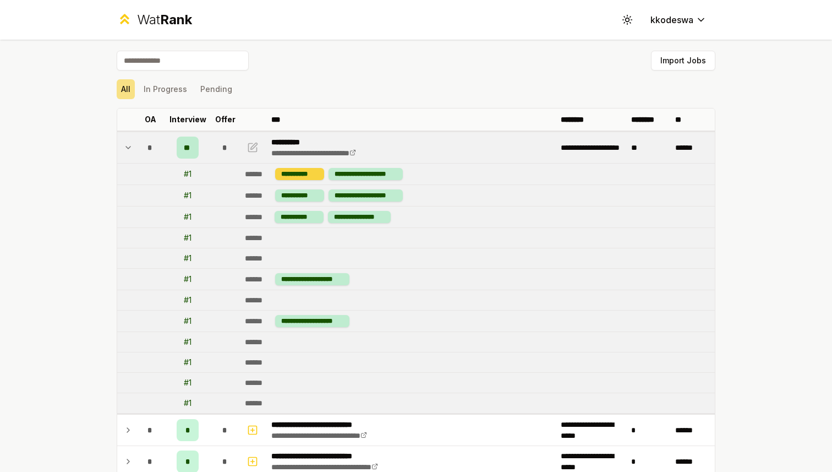
click at [285, 171] on div "**********" at bounding box center [299, 174] width 49 height 12
click at [348, 174] on div "**********" at bounding box center [365, 174] width 74 height 12
click at [249, 141] on icon "button" at bounding box center [252, 147] width 11 height 13
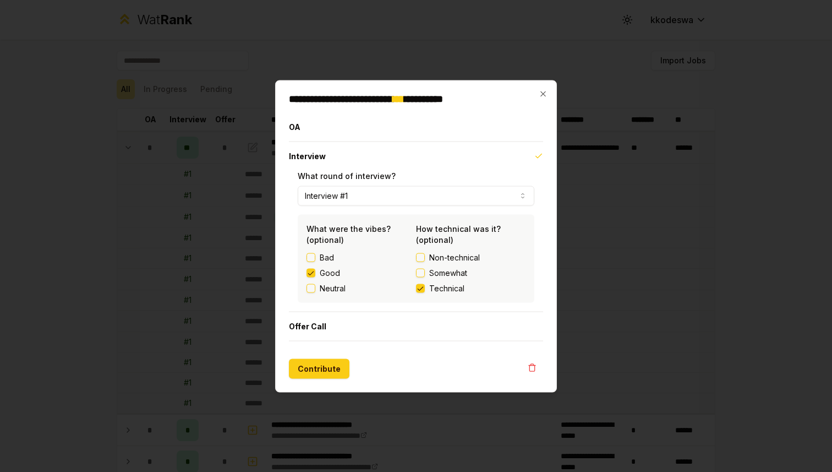
click at [227, 226] on div at bounding box center [416, 236] width 832 height 472
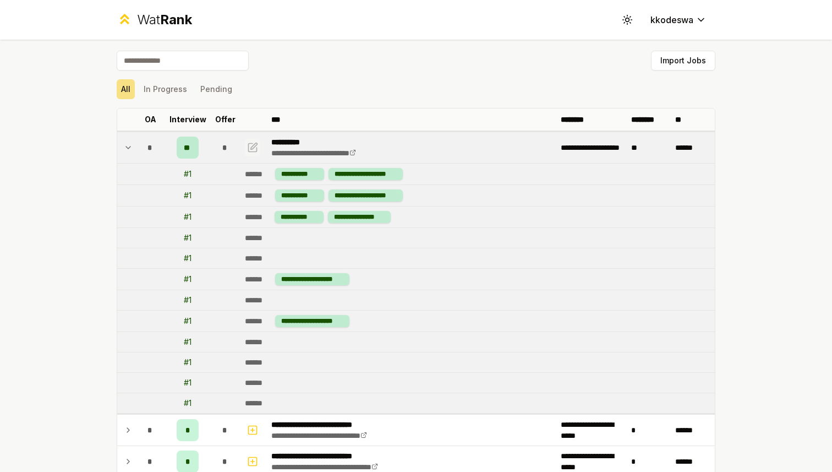
click at [252, 146] on icon "button" at bounding box center [254, 146] width 7 height 7
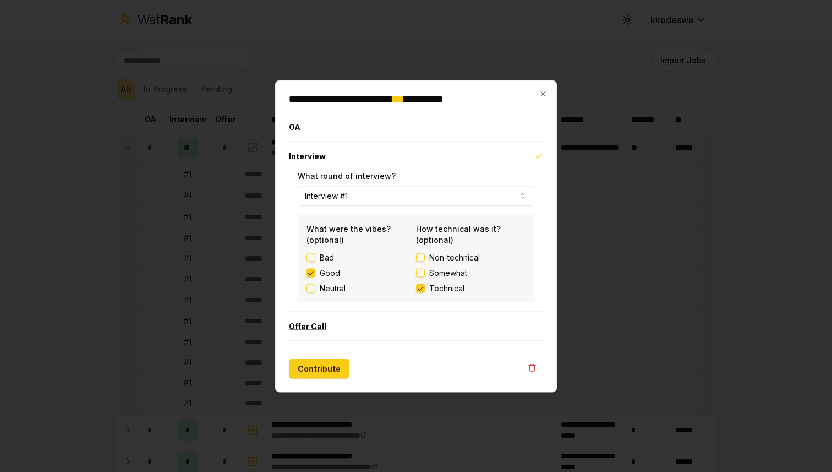
click at [357, 327] on button "Offer Call" at bounding box center [416, 325] width 254 height 29
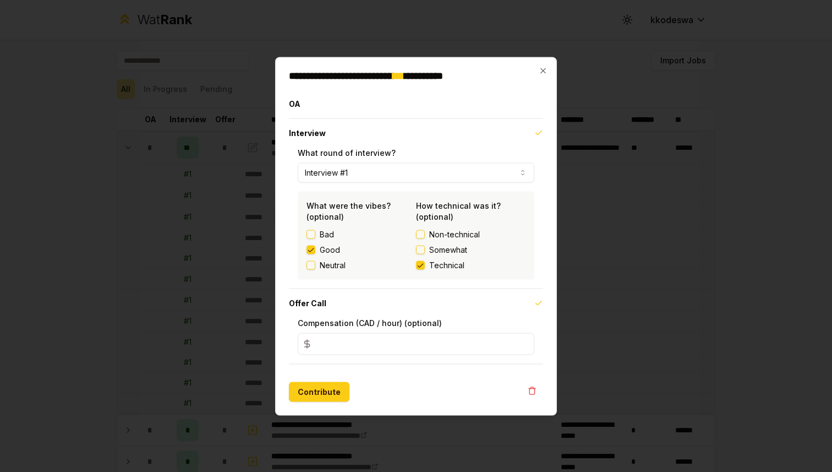
click at [158, 273] on div at bounding box center [416, 236] width 832 height 472
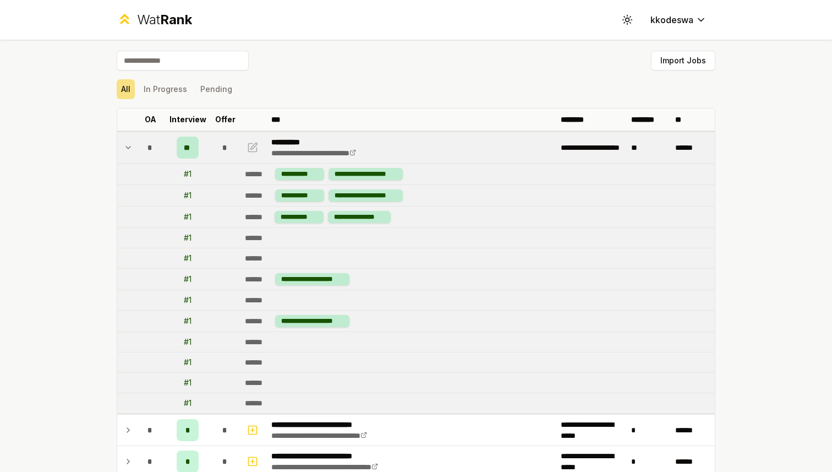
click at [184, 401] on div "# 1" at bounding box center [188, 402] width 8 height 11
click at [185, 384] on div "# 1" at bounding box center [188, 382] width 8 height 11
click at [189, 365] on div "# 1" at bounding box center [188, 362] width 8 height 11
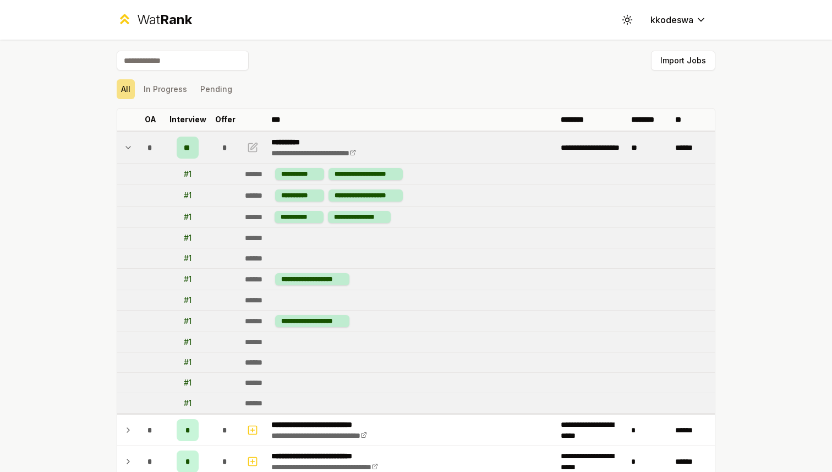
click at [188, 333] on td "# 1" at bounding box center [188, 342] width 44 height 20
click at [188, 317] on div "# 1" at bounding box center [188, 320] width 8 height 11
click at [188, 302] on div "# 1" at bounding box center [188, 299] width 8 height 11
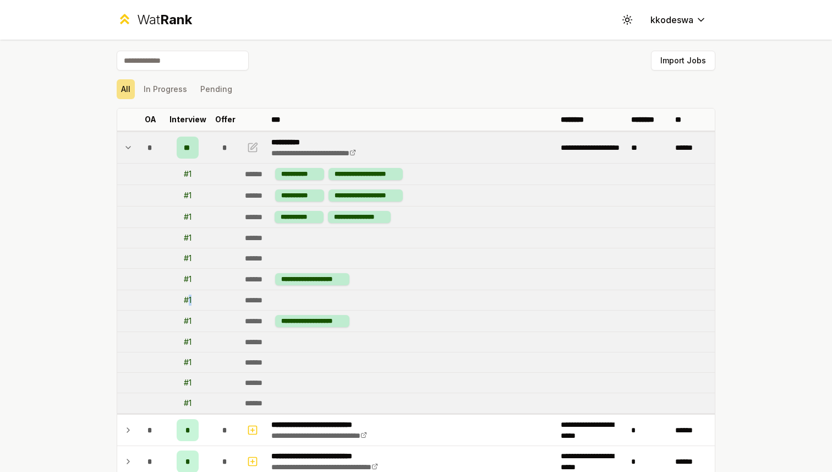
click at [188, 302] on div "# 1" at bounding box center [188, 299] width 8 height 11
click at [188, 276] on div "# 1" at bounding box center [188, 278] width 8 height 11
click at [188, 258] on div "# 1" at bounding box center [188, 258] width 8 height 11
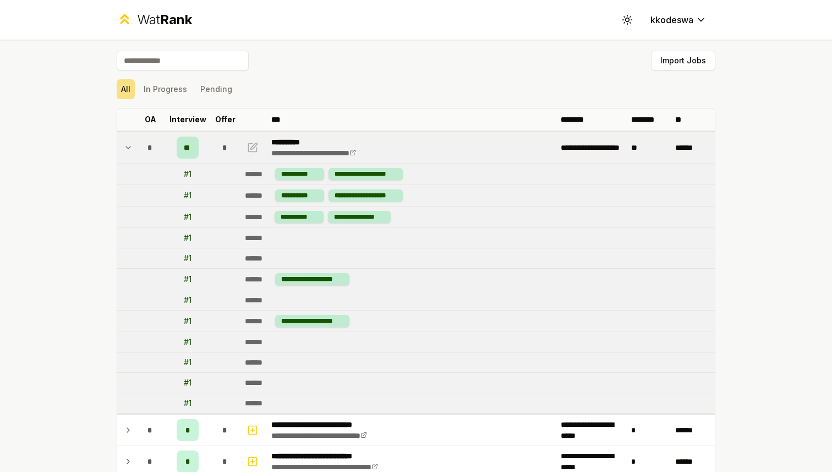
click at [185, 226] on td "# 1" at bounding box center [188, 216] width 44 height 21
click at [185, 229] on td "# 1" at bounding box center [188, 238] width 44 height 20
click at [185, 242] on div "# 1" at bounding box center [188, 237] width 8 height 11
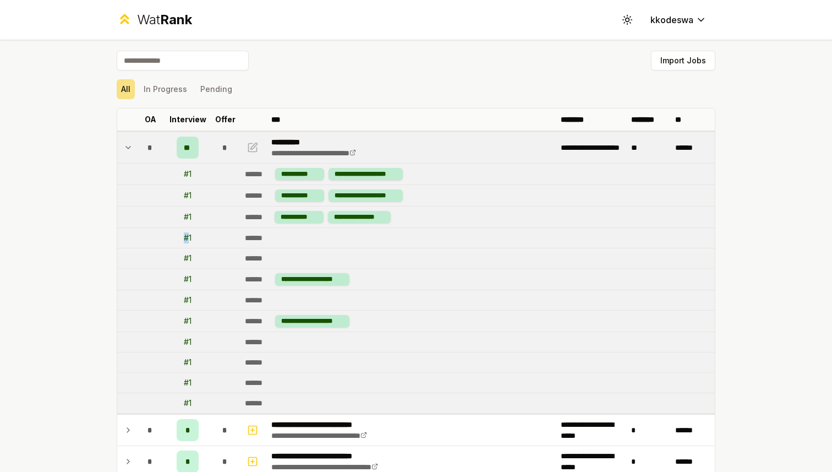
click at [185, 229] on td "# 1" at bounding box center [188, 238] width 44 height 20
click at [187, 220] on div "# 1" at bounding box center [188, 216] width 8 height 11
click at [188, 194] on div "# 1" at bounding box center [188, 195] width 8 height 11
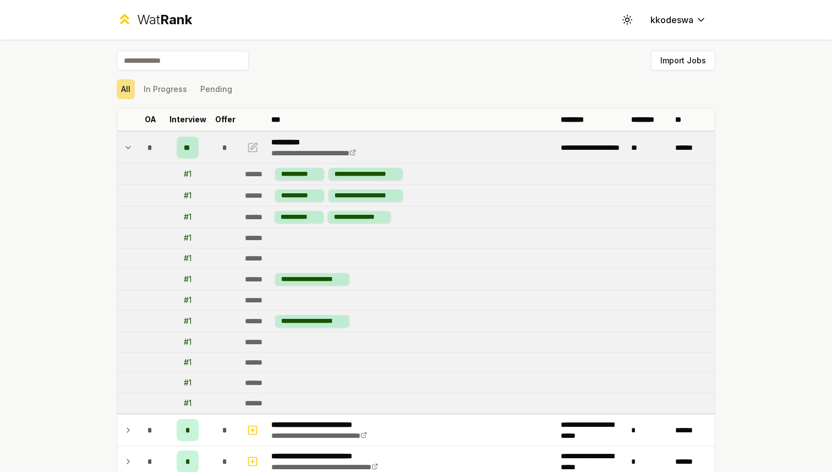
click at [188, 167] on td "# 1" at bounding box center [188, 173] width 44 height 21
click at [173, 85] on button "In Progress" at bounding box center [165, 89] width 52 height 20
click at [213, 93] on button "Pending" at bounding box center [216, 89] width 41 height 20
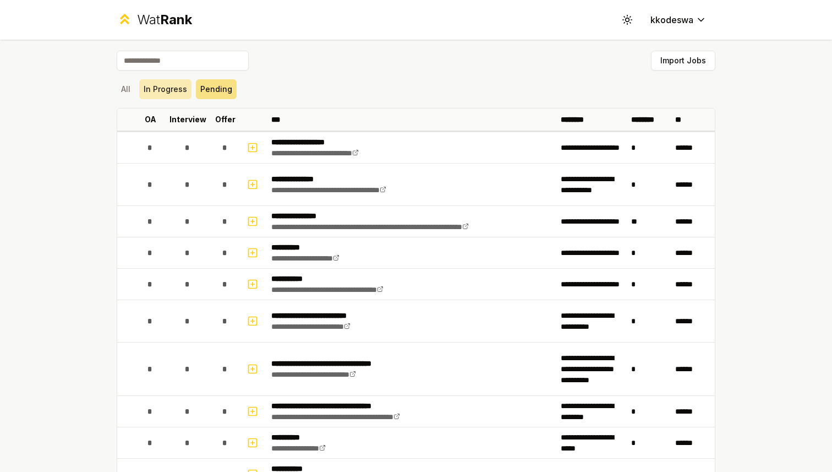
click at [184, 91] on button "In Progress" at bounding box center [165, 89] width 52 height 20
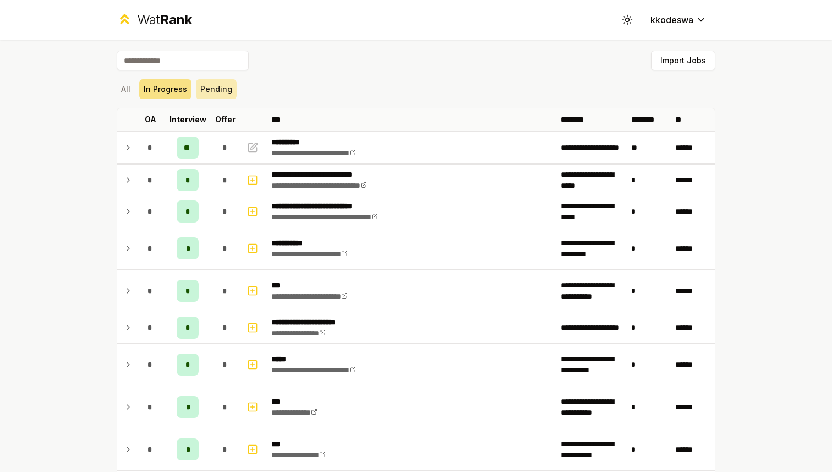
click at [200, 85] on button "Pending" at bounding box center [216, 89] width 41 height 20
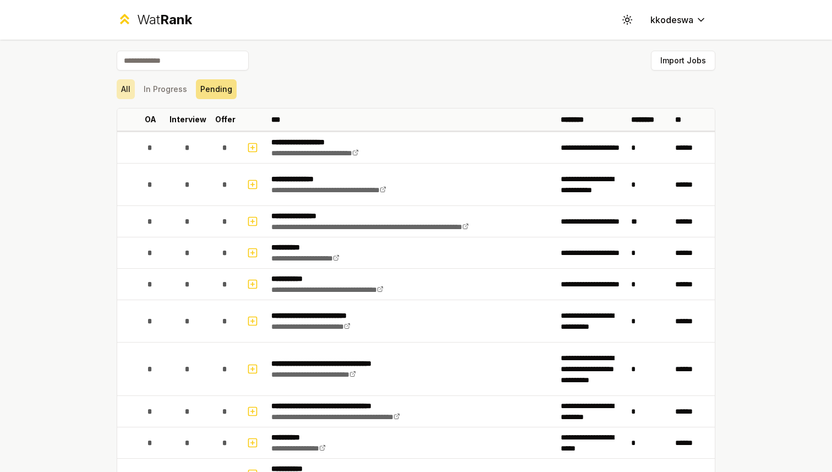
click at [131, 94] on button "All" at bounding box center [126, 89] width 18 height 20
